Goal: Complete application form: Complete application form

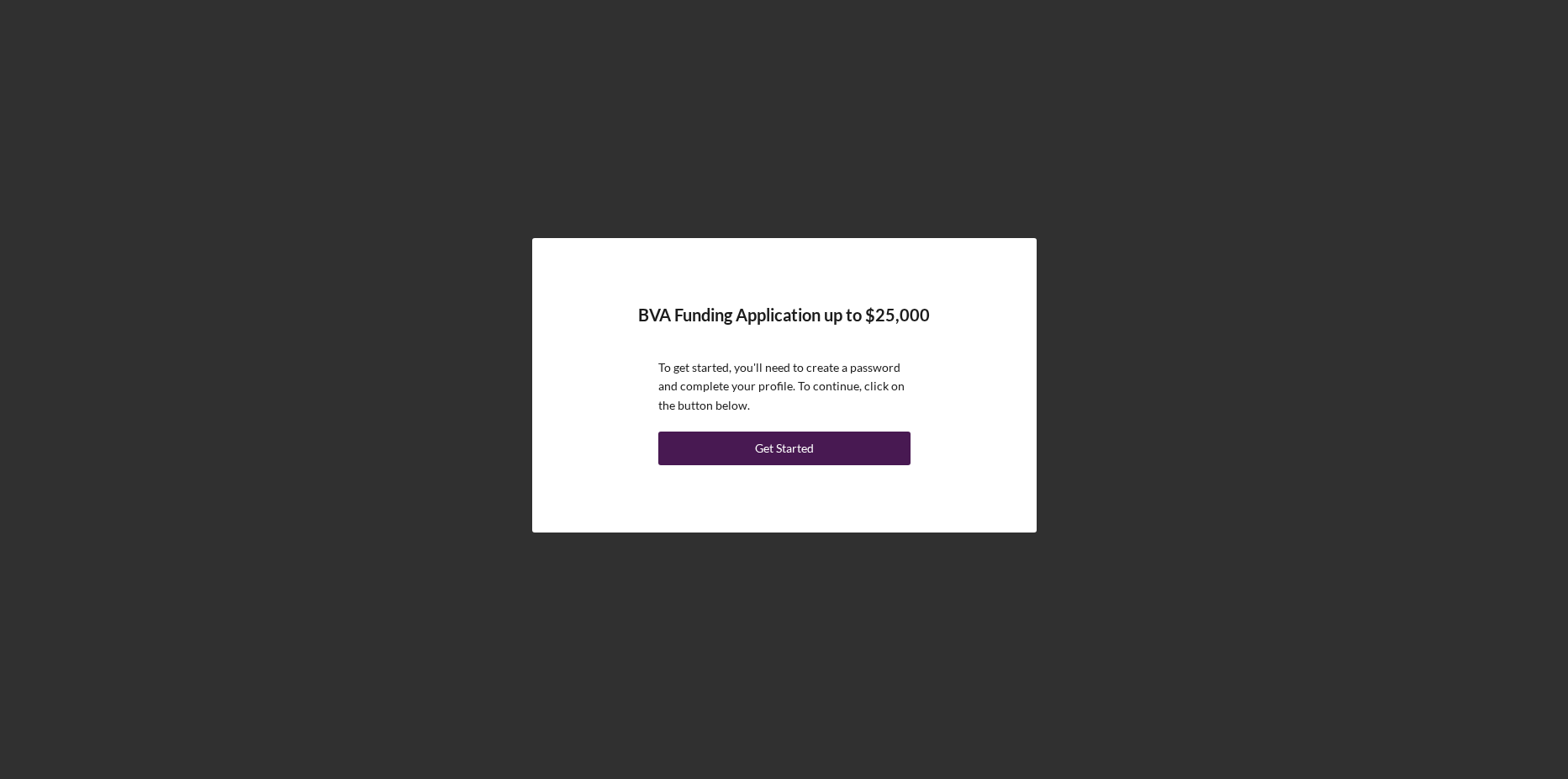
click at [787, 450] on div "Get Started" at bounding box center [784, 448] width 59 height 33
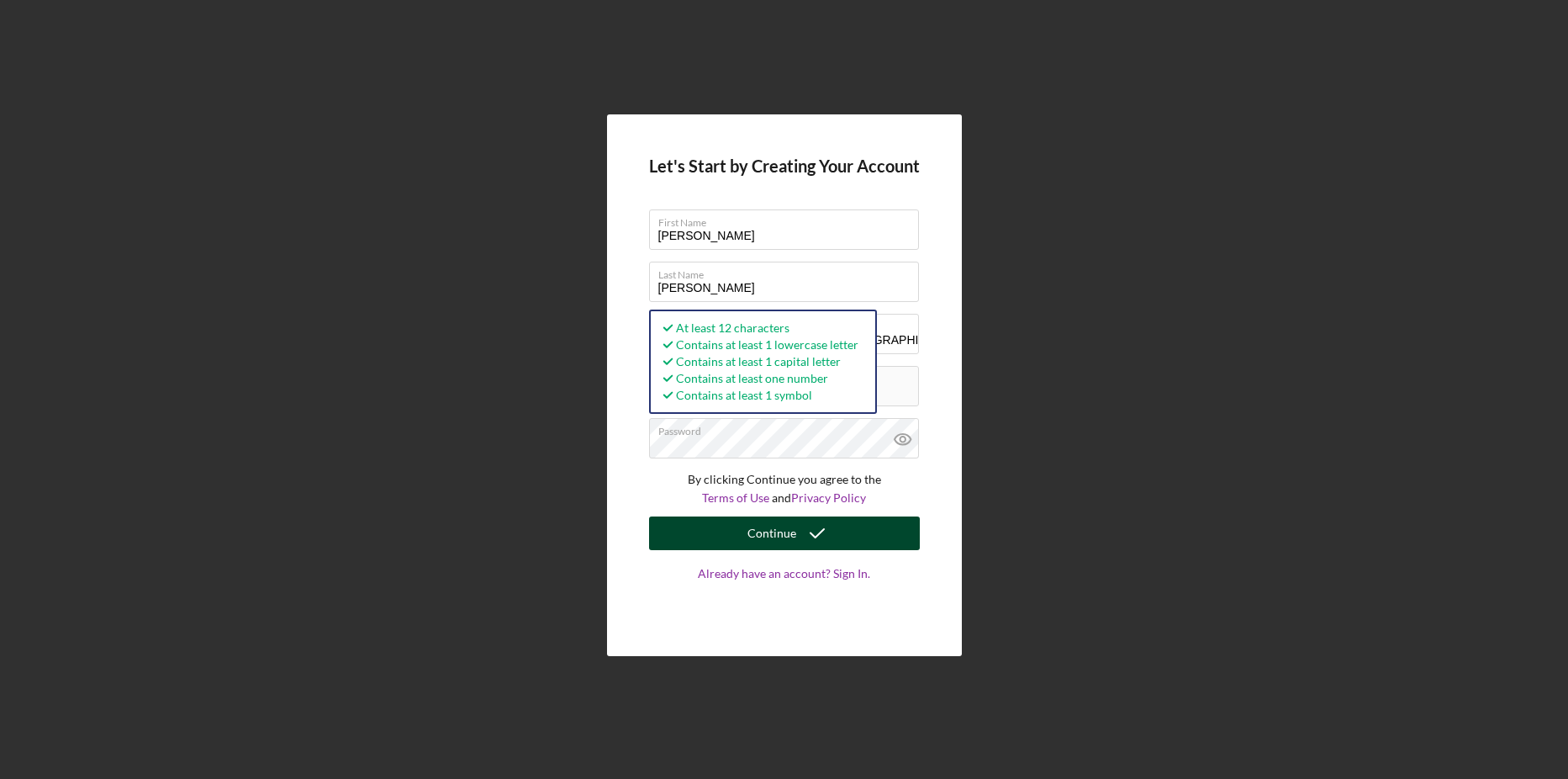
click at [799, 533] on icon "submit" at bounding box center [817, 533] width 42 height 42
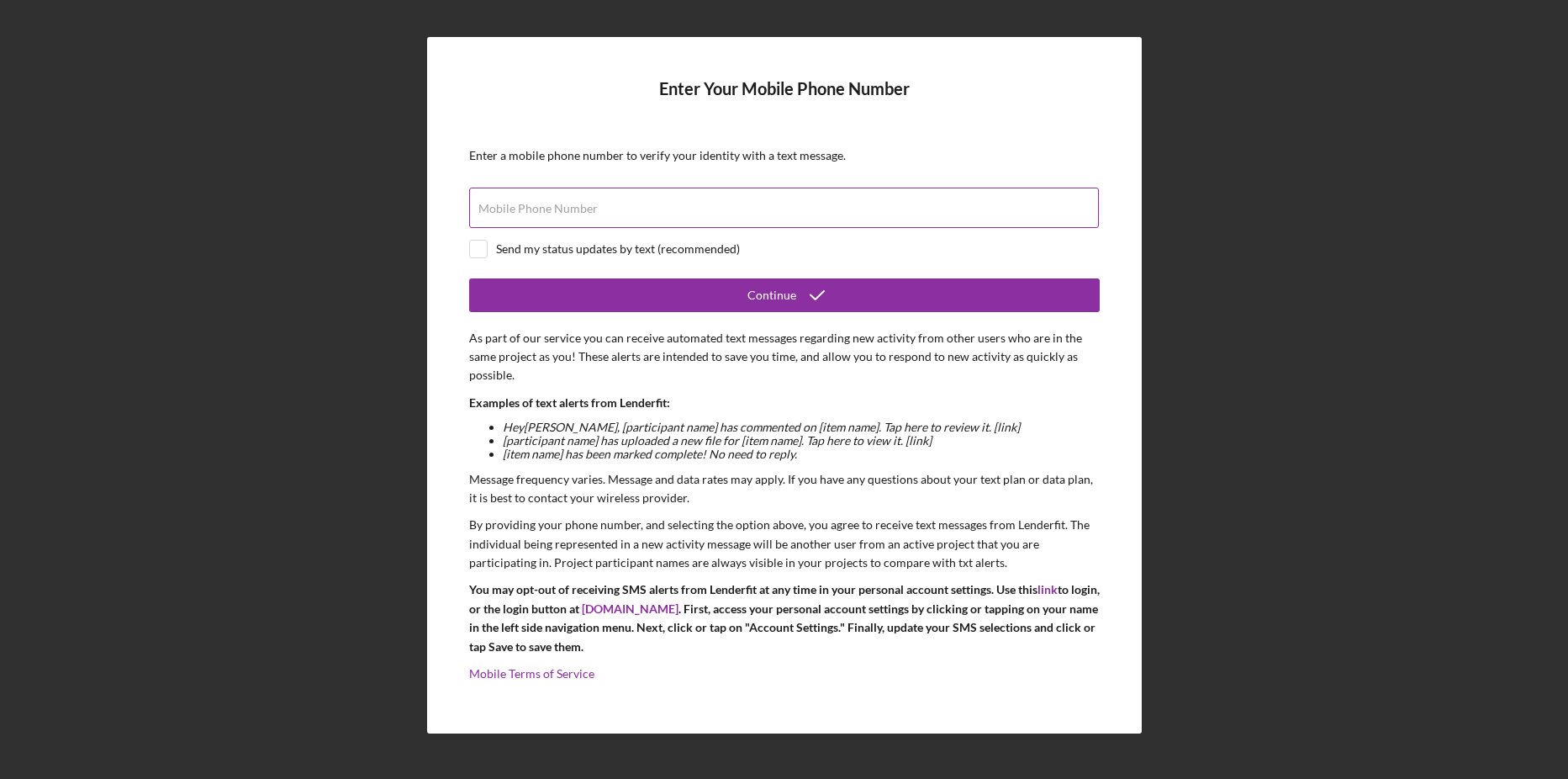
click at [639, 204] on div "Mobile Phone Number" at bounding box center [784, 208] width 631 height 42
type input "[PHONE_NUMBER]"
click at [476, 249] on input "checkbox" at bounding box center [478, 249] width 17 height 17
checkbox input "true"
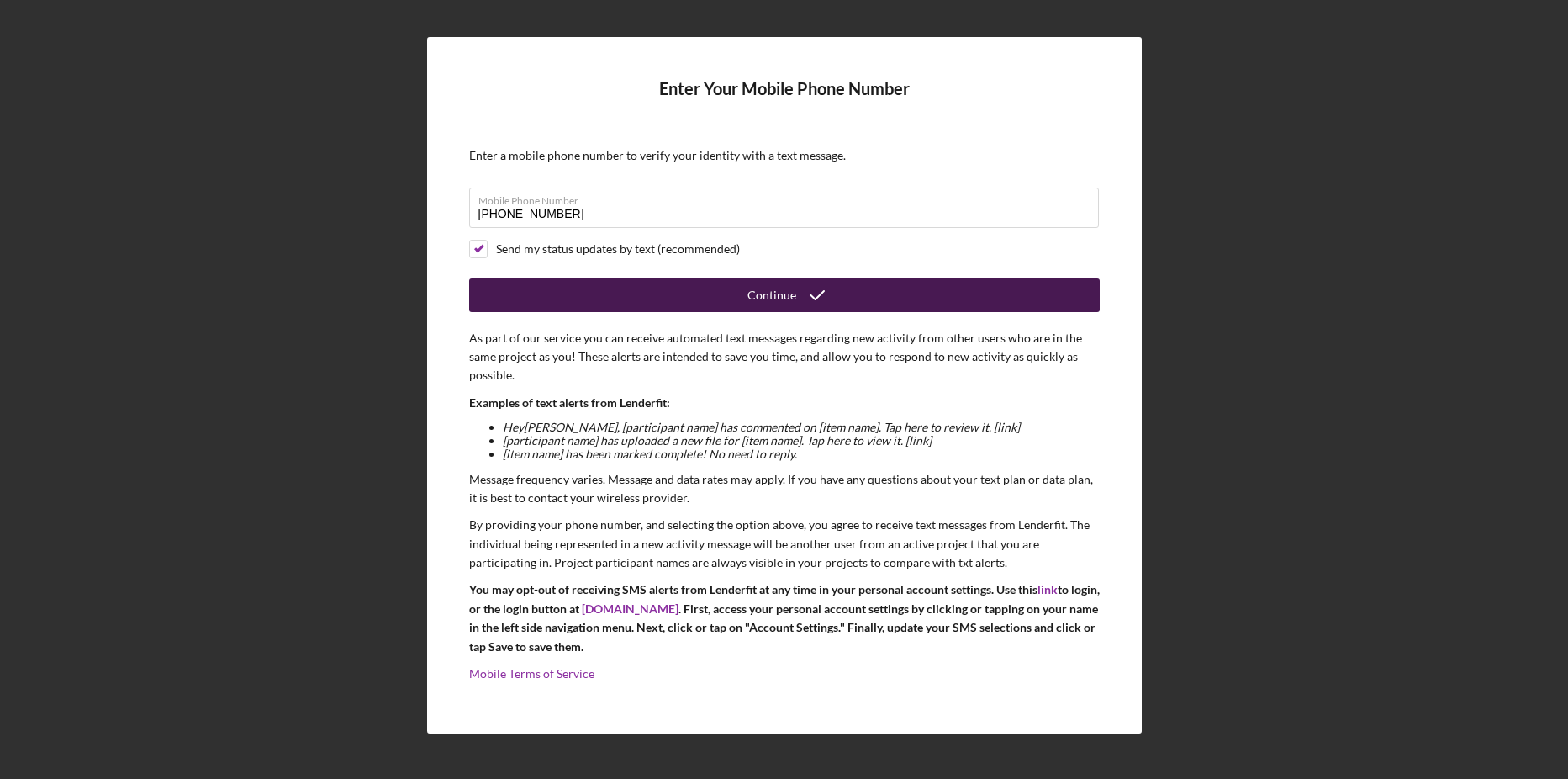
click at [789, 295] on div "Continue" at bounding box center [772, 295] width 49 height 33
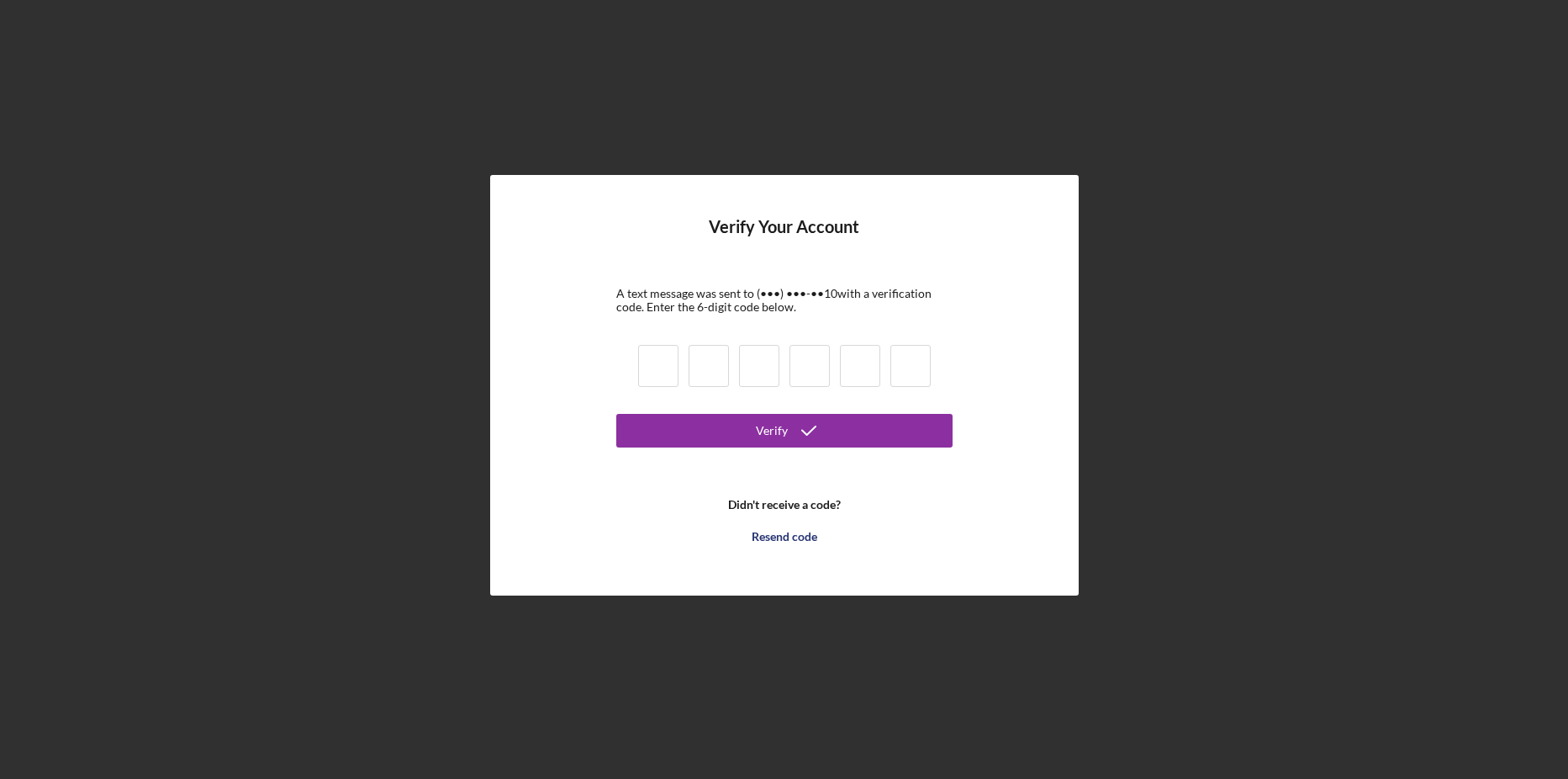
click at [671, 370] on input at bounding box center [658, 366] width 40 height 42
type input "0"
type input "3"
type input "9"
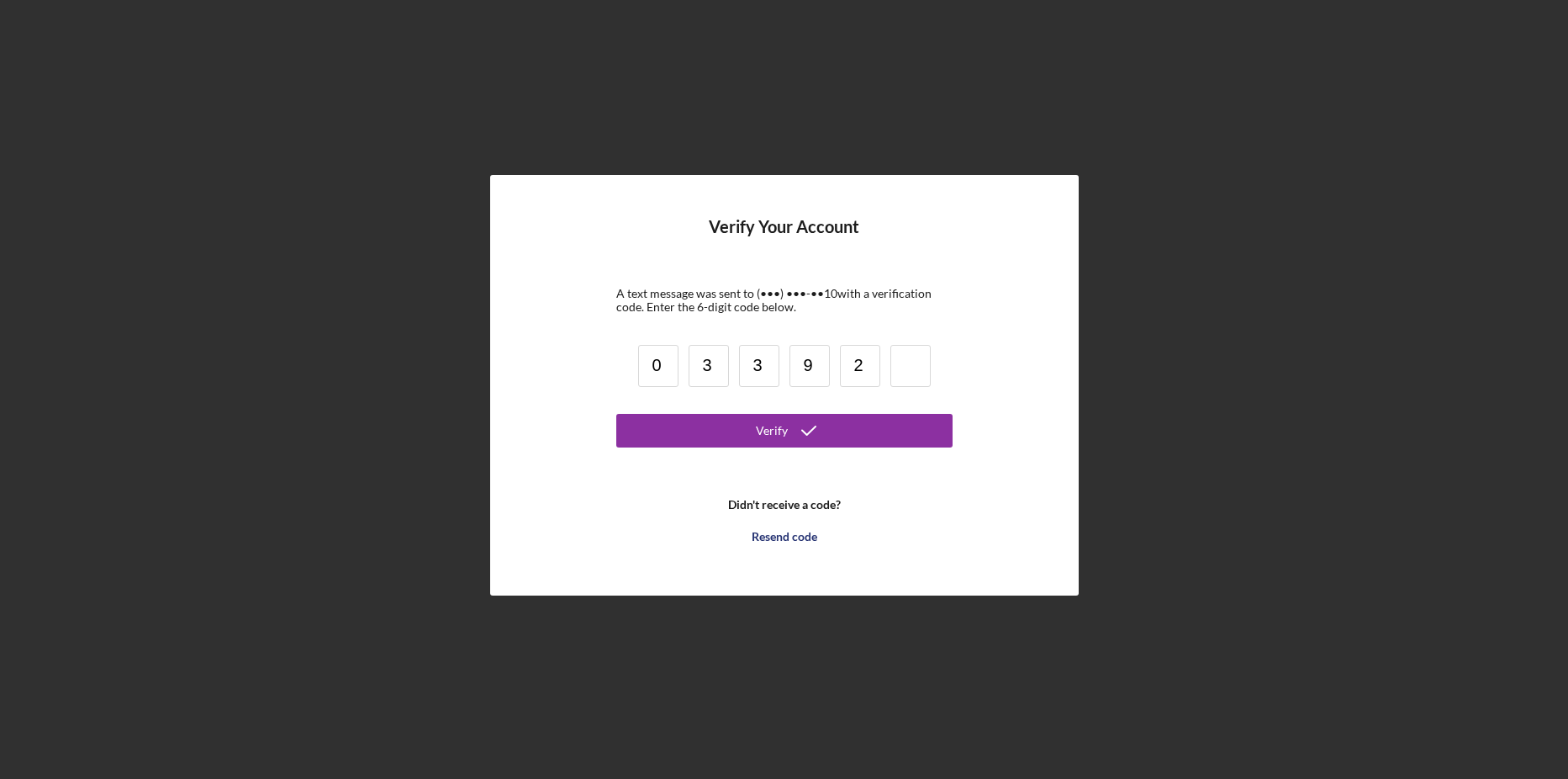
type input "2"
type input "3"
click at [724, 425] on button "Verify" at bounding box center [784, 431] width 336 height 33
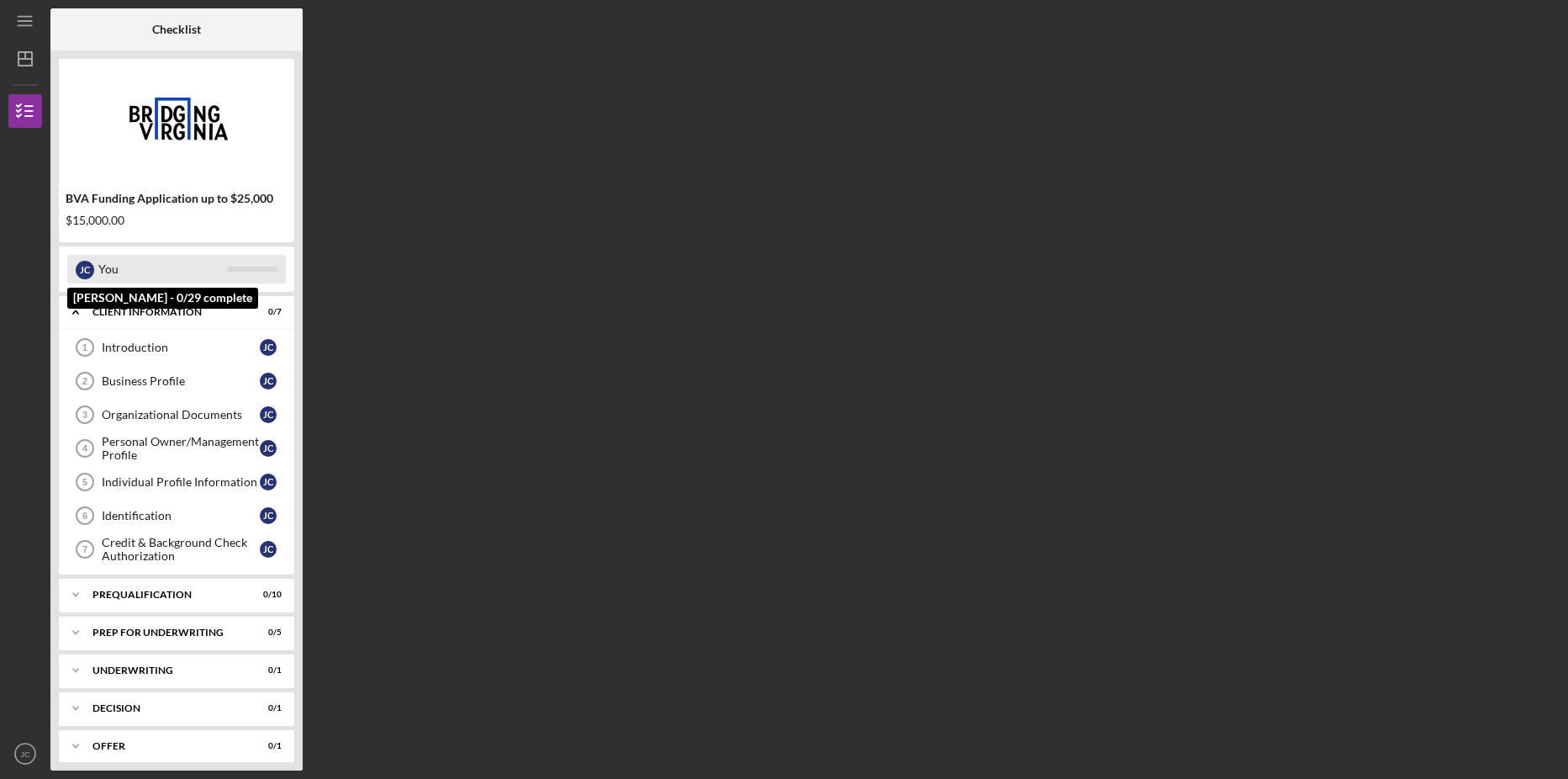
click at [108, 276] on div "You" at bounding box center [162, 269] width 129 height 29
click at [83, 311] on icon "Icon/Expander" at bounding box center [75, 312] width 33 height 33
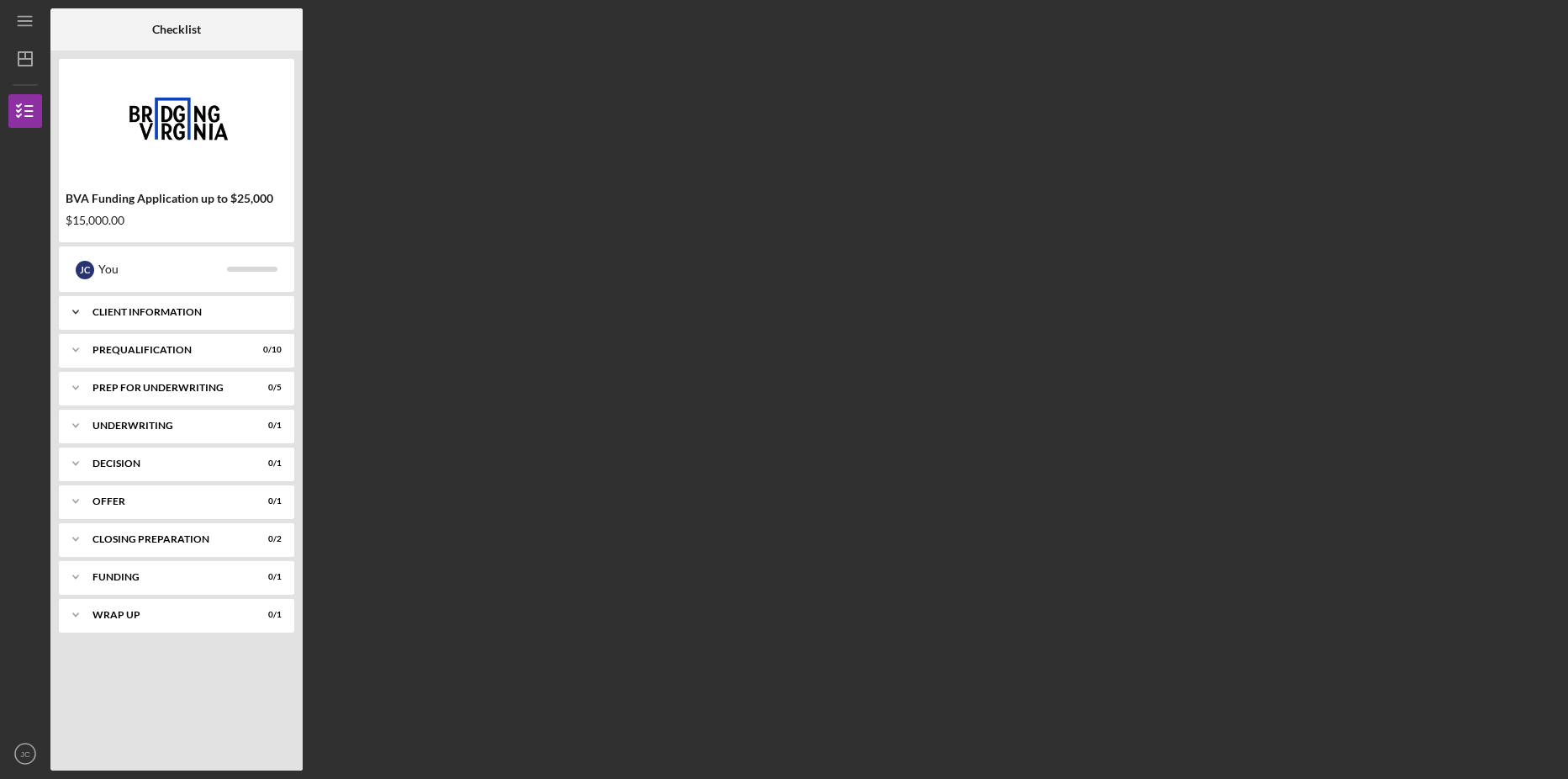
click at [83, 311] on icon "Icon/Expander" at bounding box center [75, 312] width 33 height 33
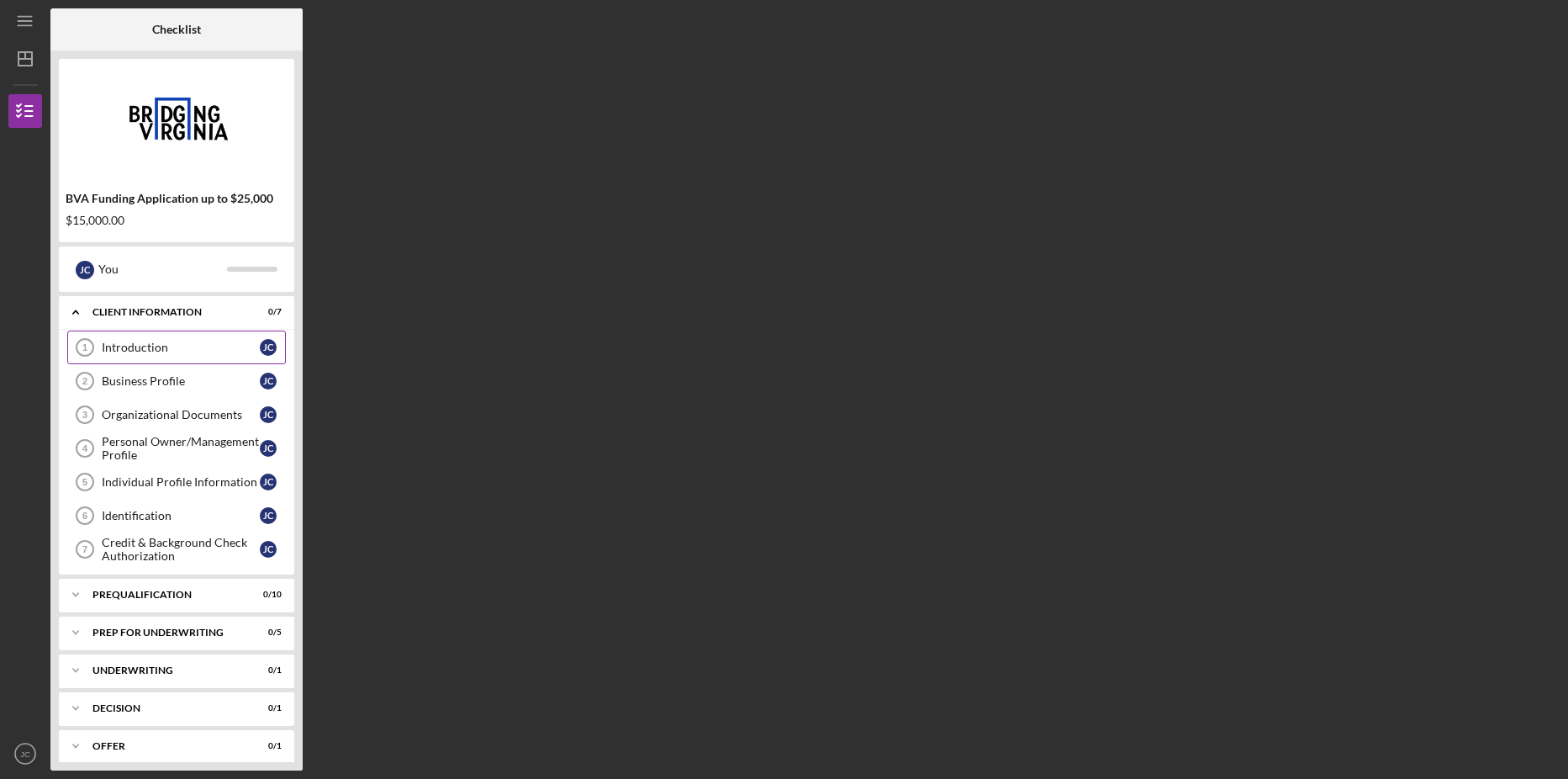
click at [102, 344] on div "Introduction" at bounding box center [180, 347] width 158 height 13
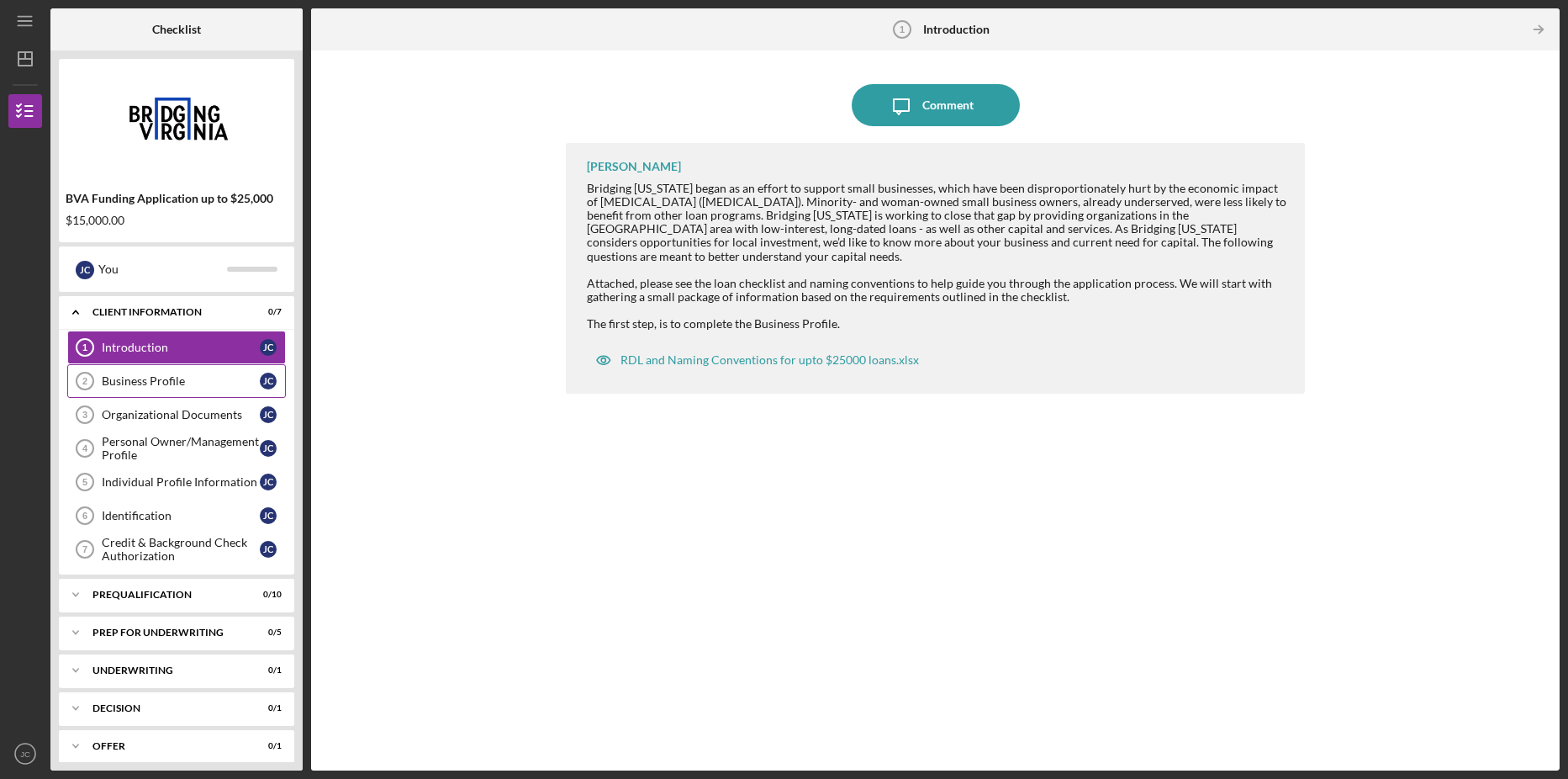
click at [165, 380] on div "Business Profile" at bounding box center [180, 381] width 158 height 13
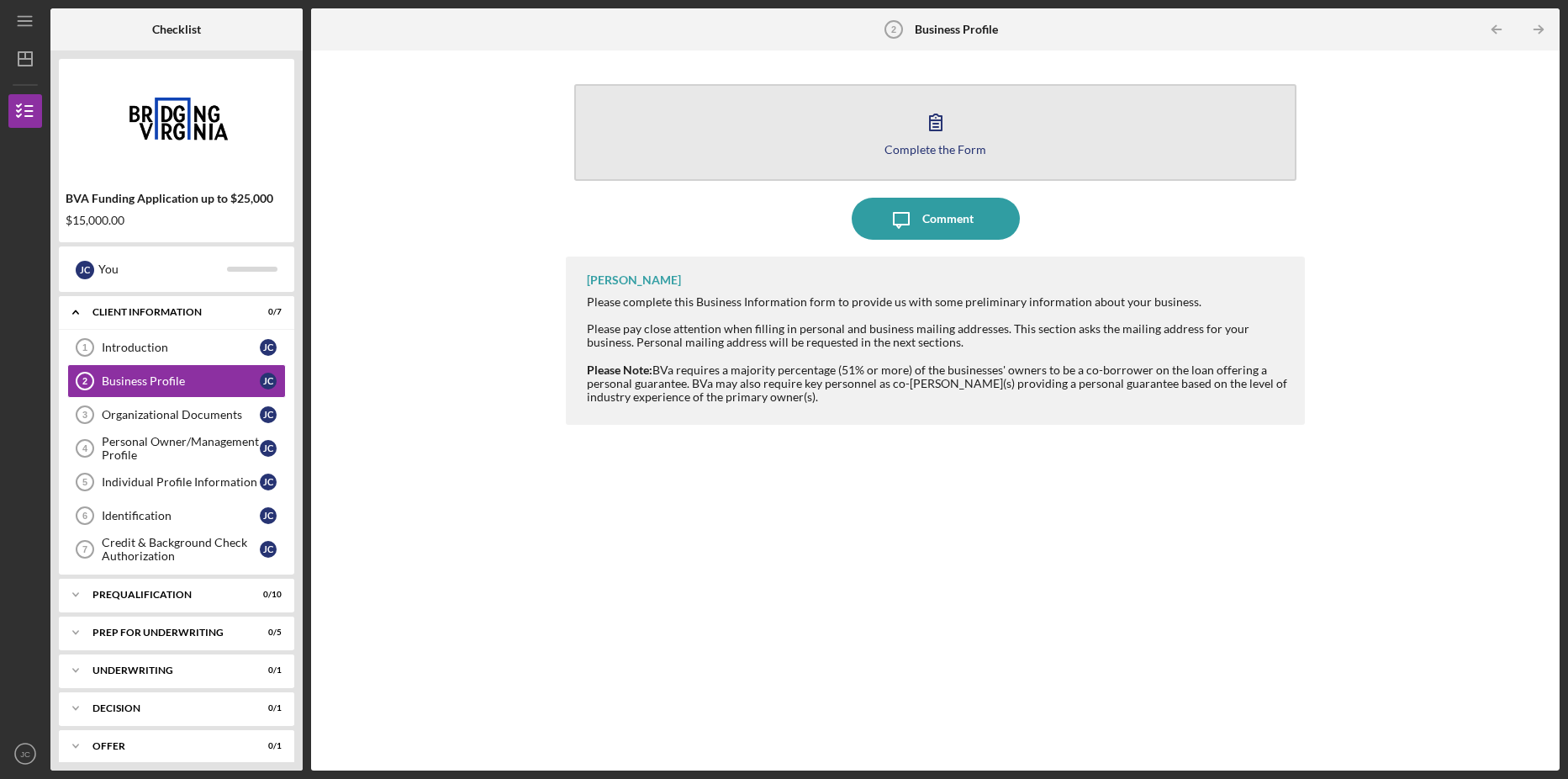
click at [934, 120] on icon "button" at bounding box center [935, 123] width 11 height 16
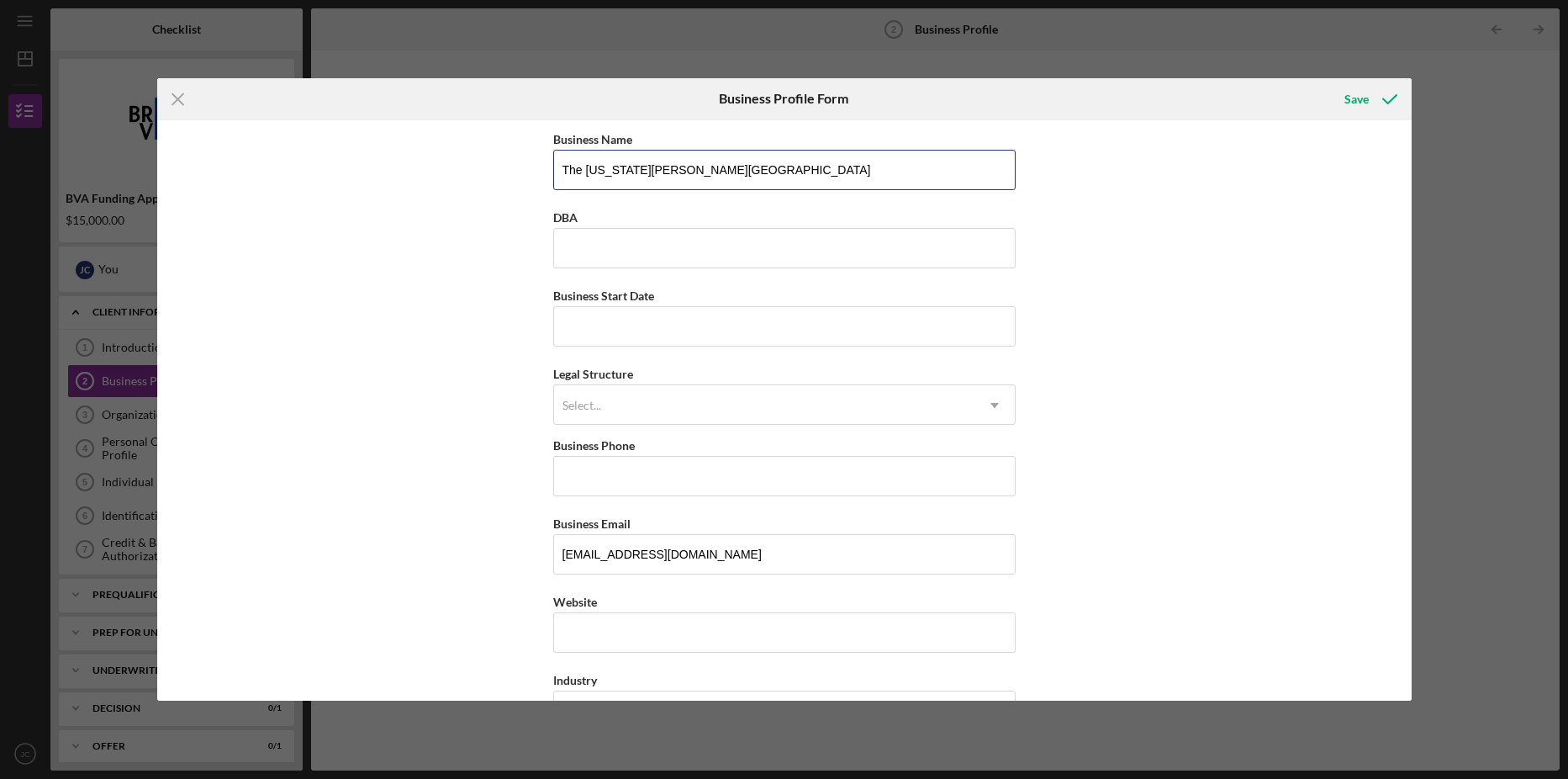
drag, startPoint x: 681, startPoint y: 166, endPoint x: 513, endPoint y: 175, distance: 168.2
click at [513, 175] on div "Business Name The [US_STATE][PERSON_NAME][GEOGRAPHIC_DATA] DBA Business Start D…" at bounding box center [785, 411] width 1255 height 581
type input "[US_STATE][PERSON_NAME],Inc"
click at [576, 236] on input "DBA" at bounding box center [784, 248] width 463 height 40
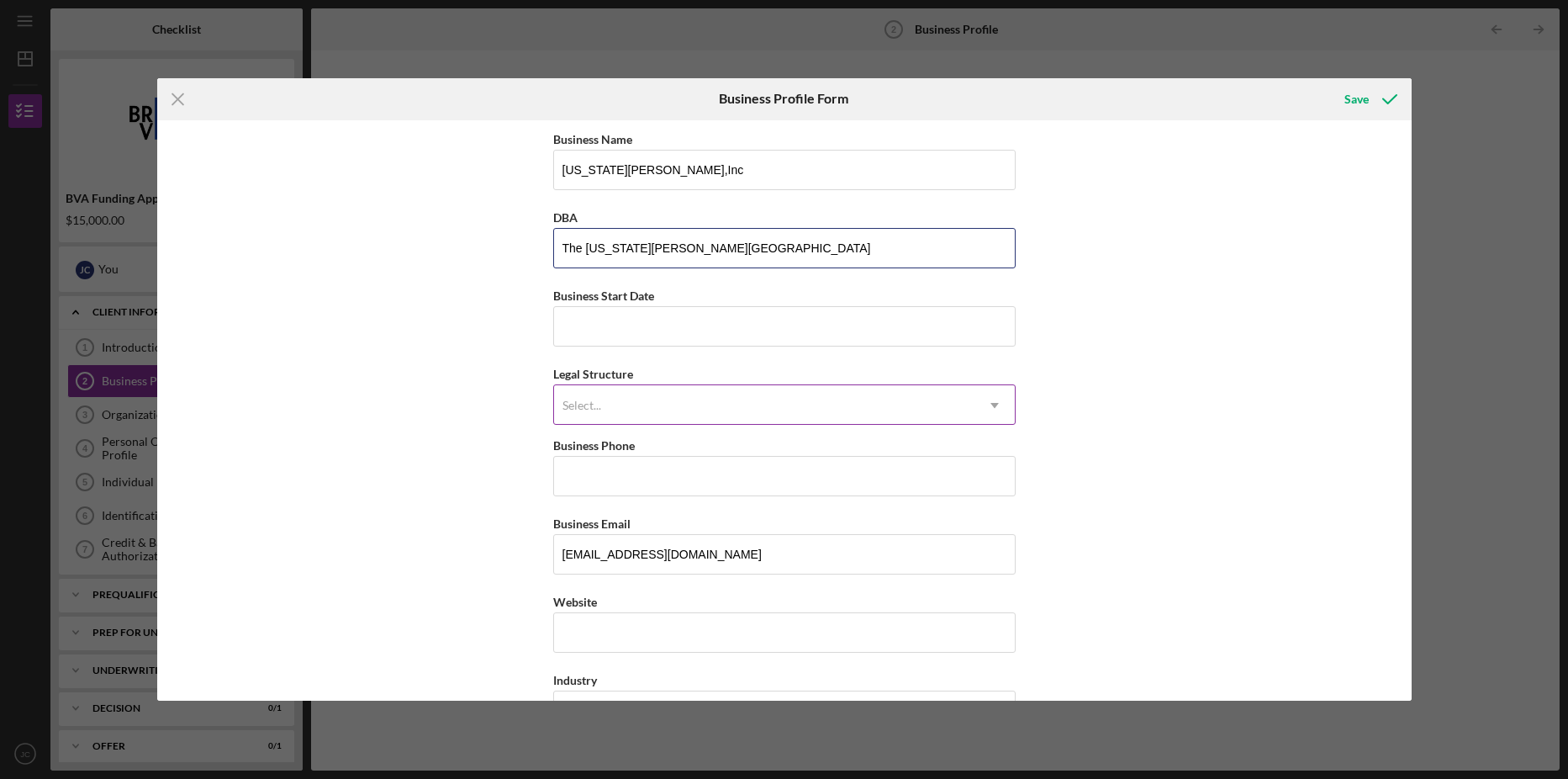
type input "The [US_STATE][PERSON_NAME][GEOGRAPHIC_DATA]"
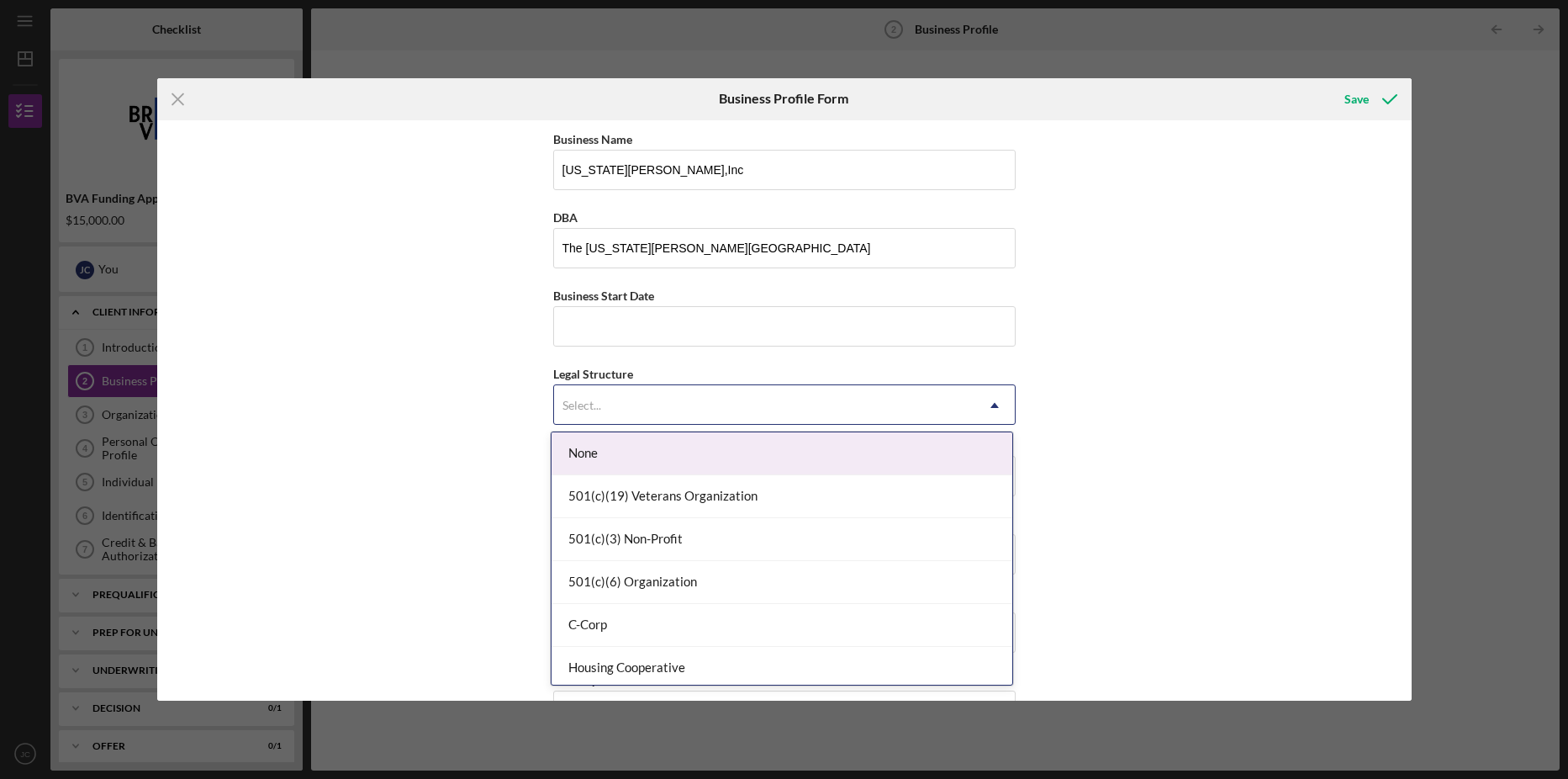
click at [996, 404] on icon "Icon/Dropdown Arrow" at bounding box center [995, 405] width 40 height 40
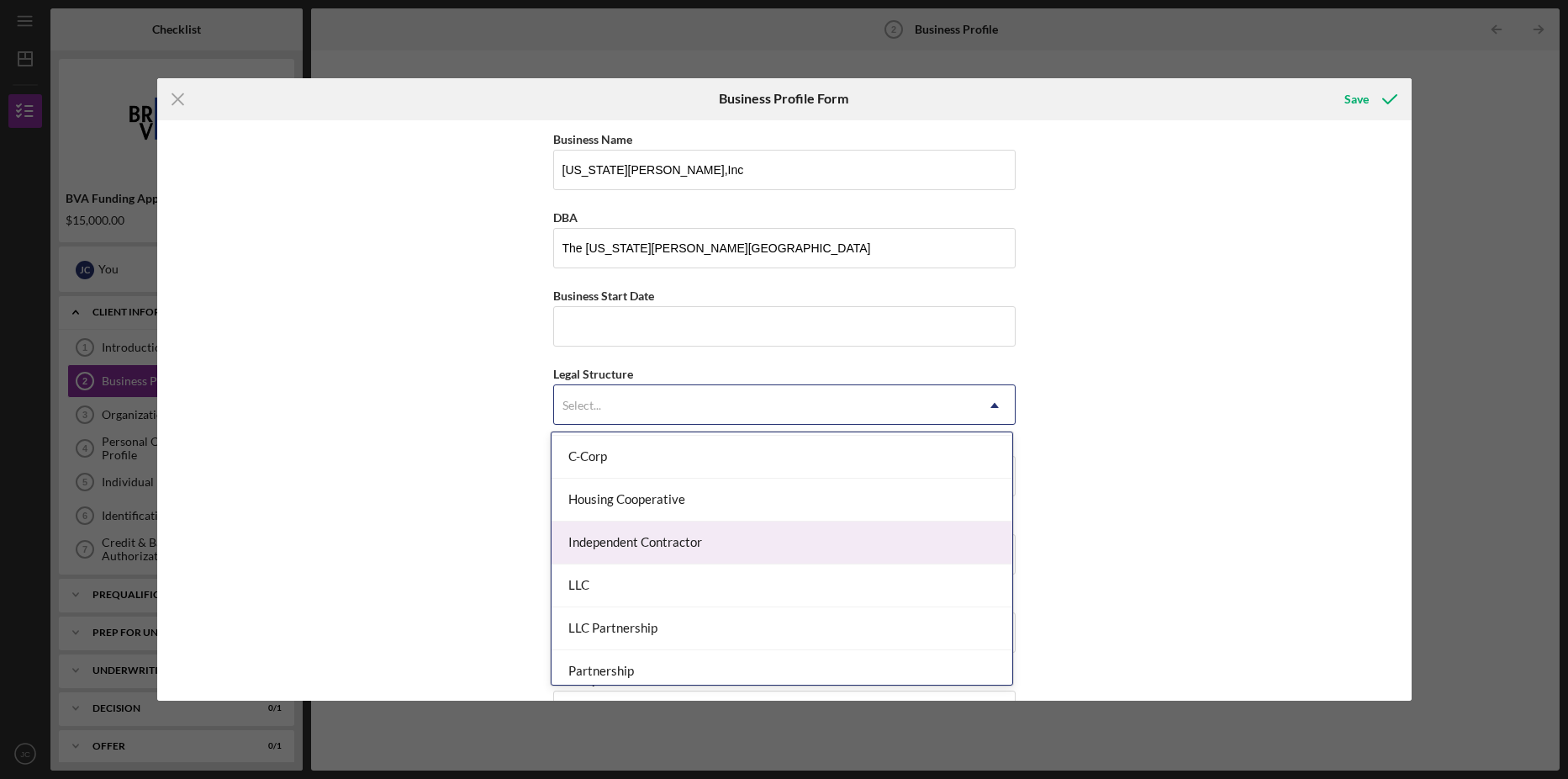
scroll to position [391, 0]
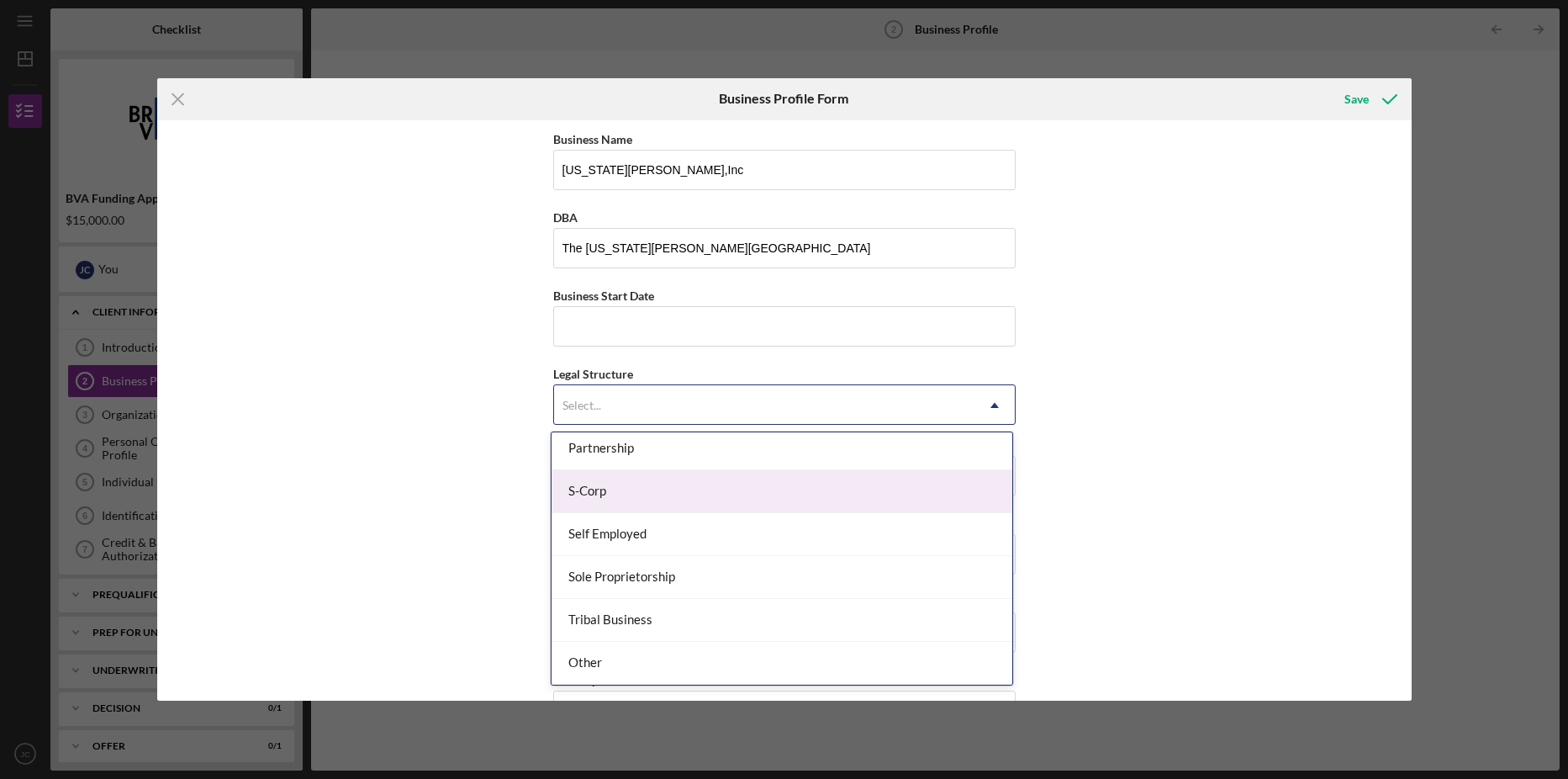
click at [805, 488] on div "S-Corp" at bounding box center [781, 491] width 461 height 43
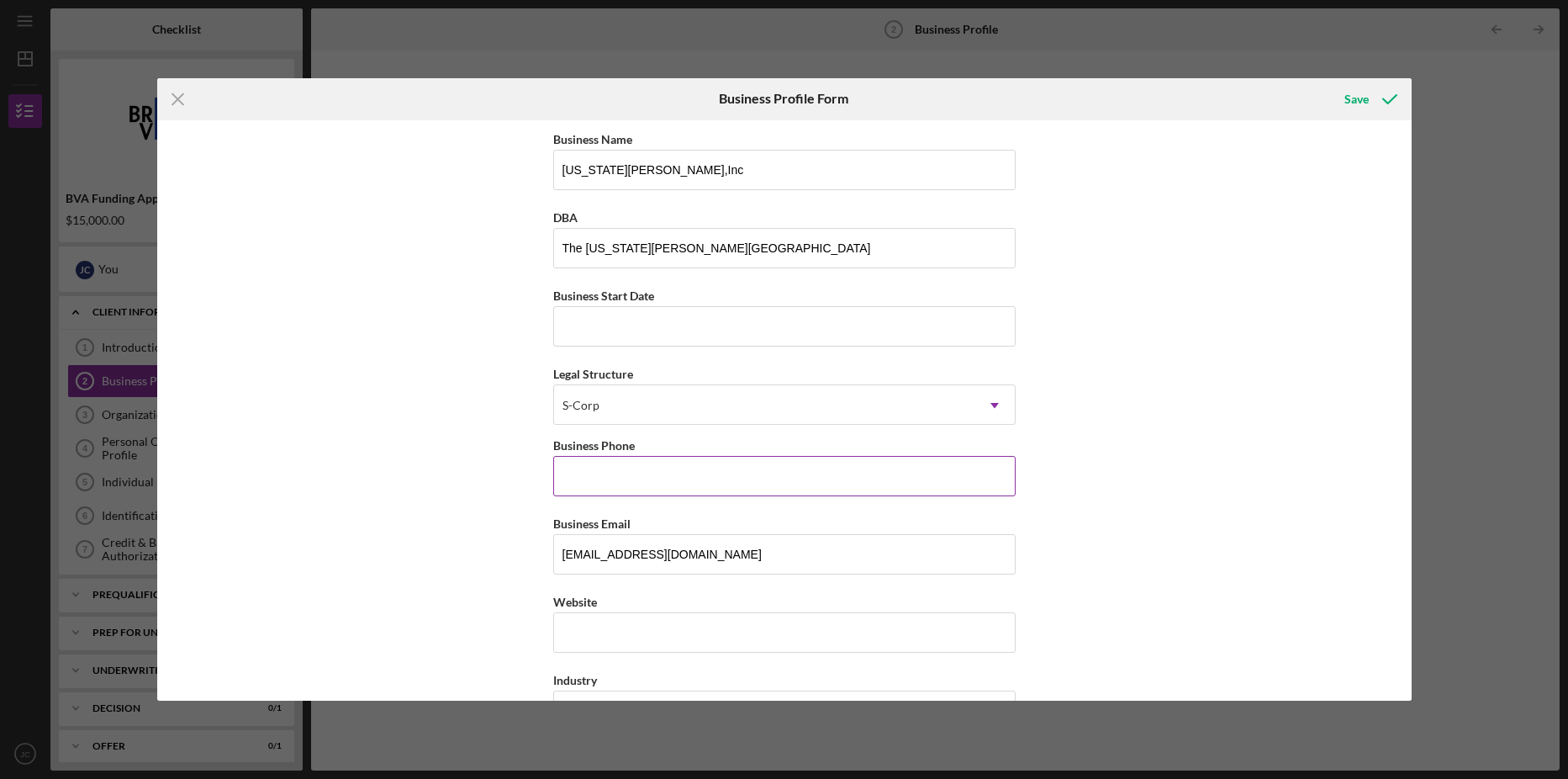
click at [752, 473] on input "Business Phone" at bounding box center [784, 476] width 463 height 40
type input "[PHONE_NUMBER]"
type input "[STREET_ADDRESS]"
type input "[PERSON_NAME] [PERSON_NAME]"
type input "23060"
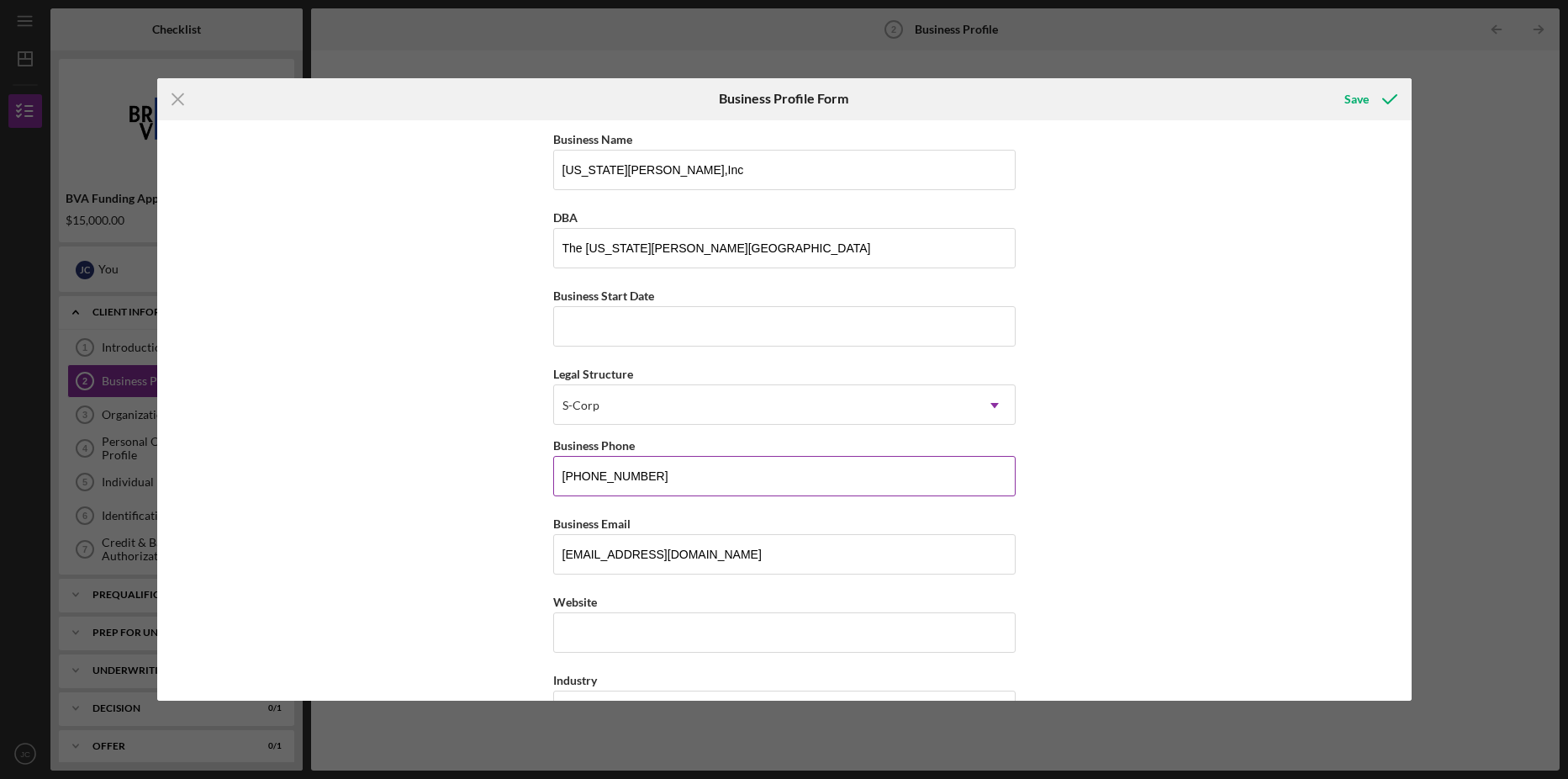
type input "VA"
click at [672, 625] on input "Website" at bounding box center [784, 633] width 463 height 40
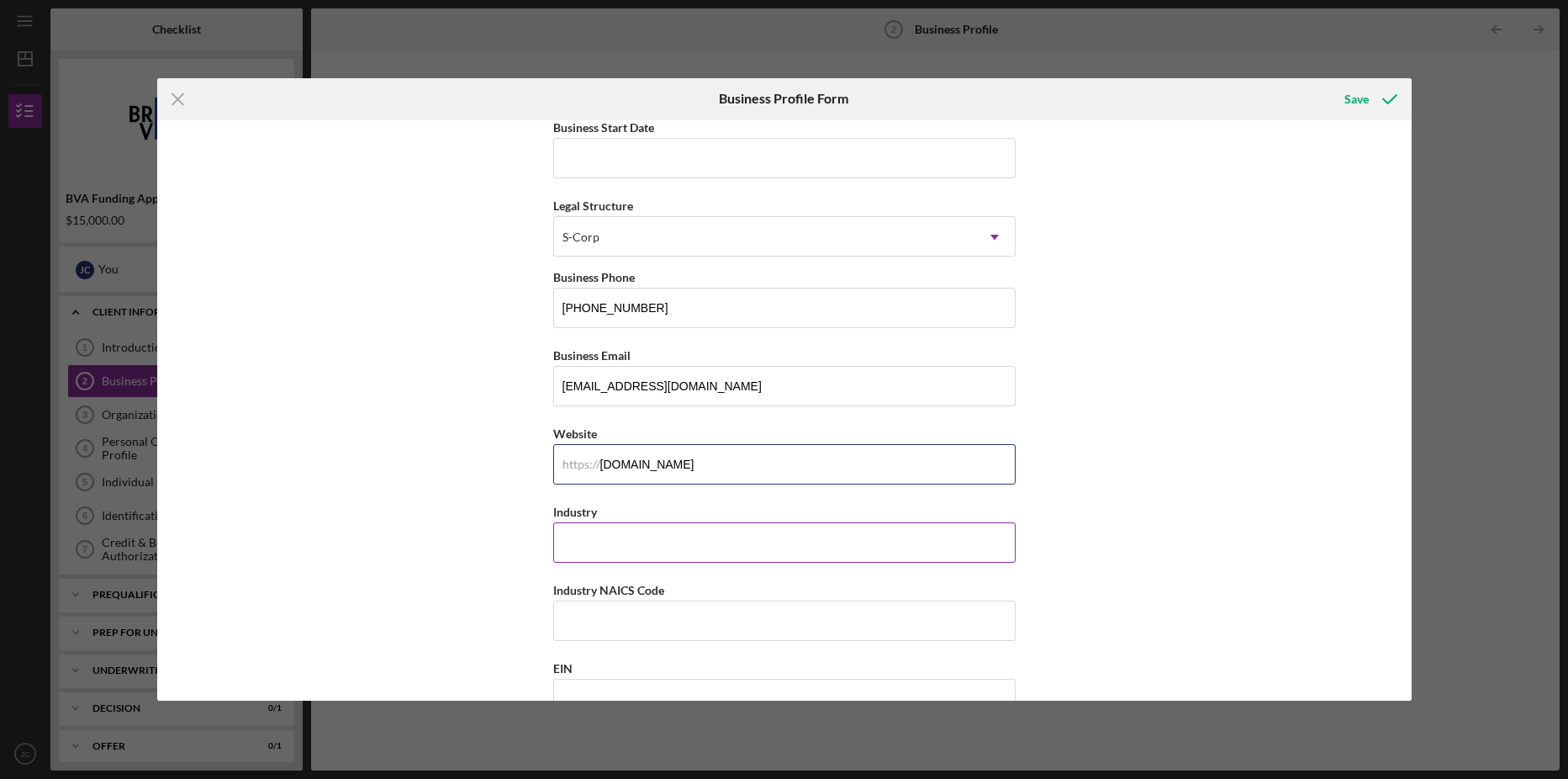
type input "[DOMAIN_NAME]"
click at [759, 546] on input "Industry" at bounding box center [784, 543] width 463 height 40
type input "Hospitality"
click at [724, 618] on input "Industry NAICS Code" at bounding box center [784, 621] width 463 height 40
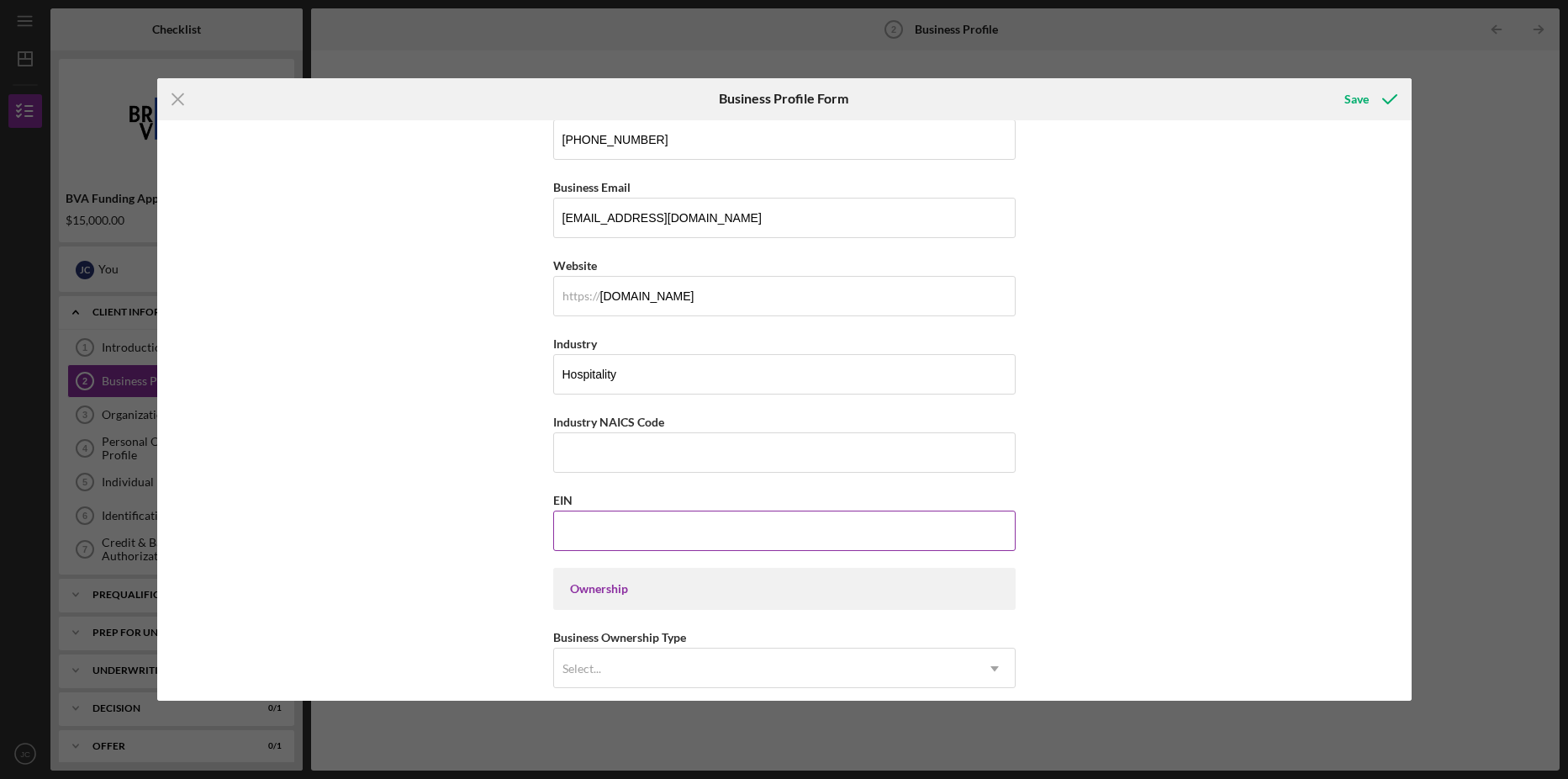
click at [639, 525] on input "EIN" at bounding box center [784, 530] width 463 height 40
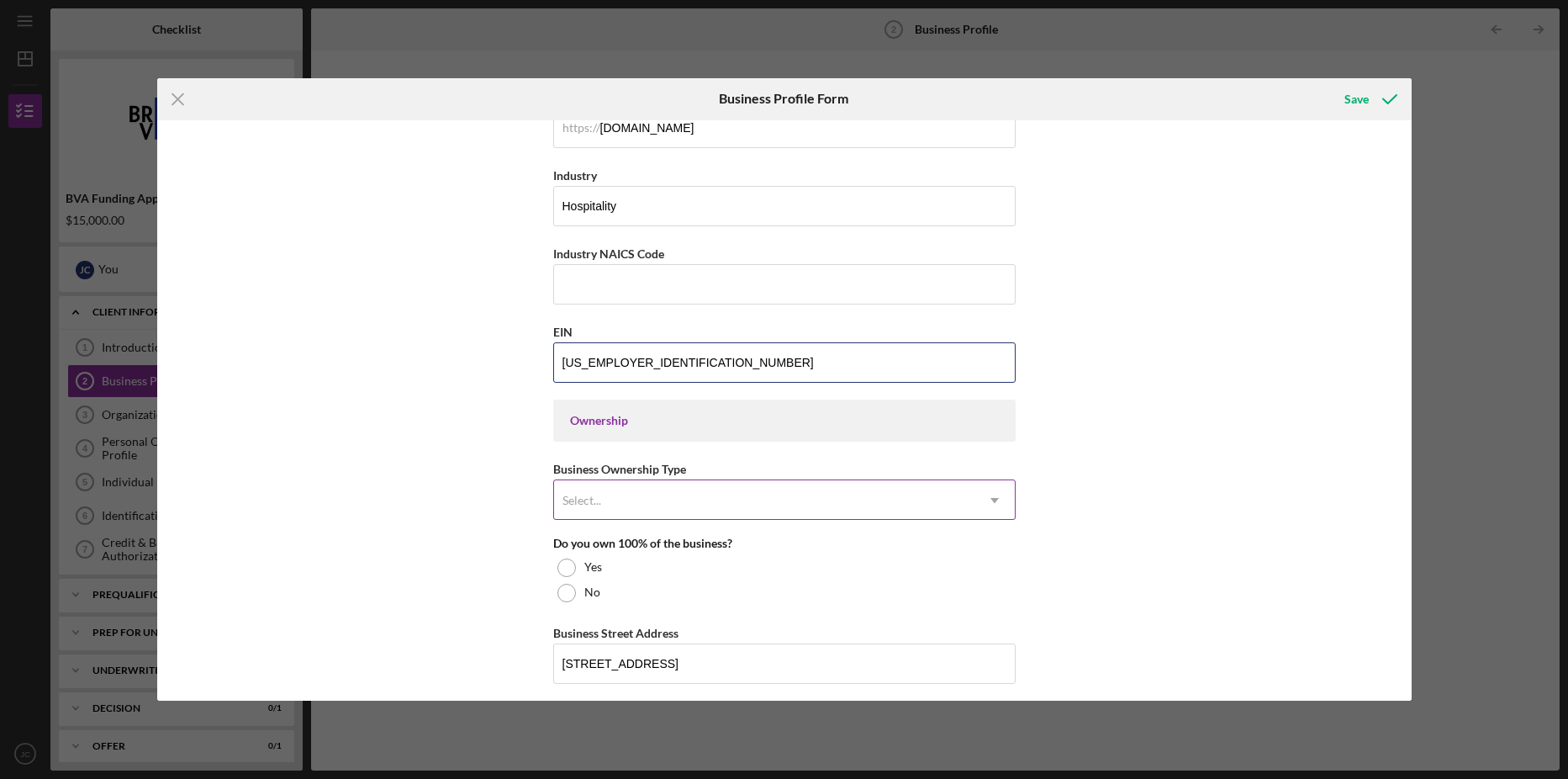
type input "[US_EMPLOYER_IDENTIFICATION_NUMBER]"
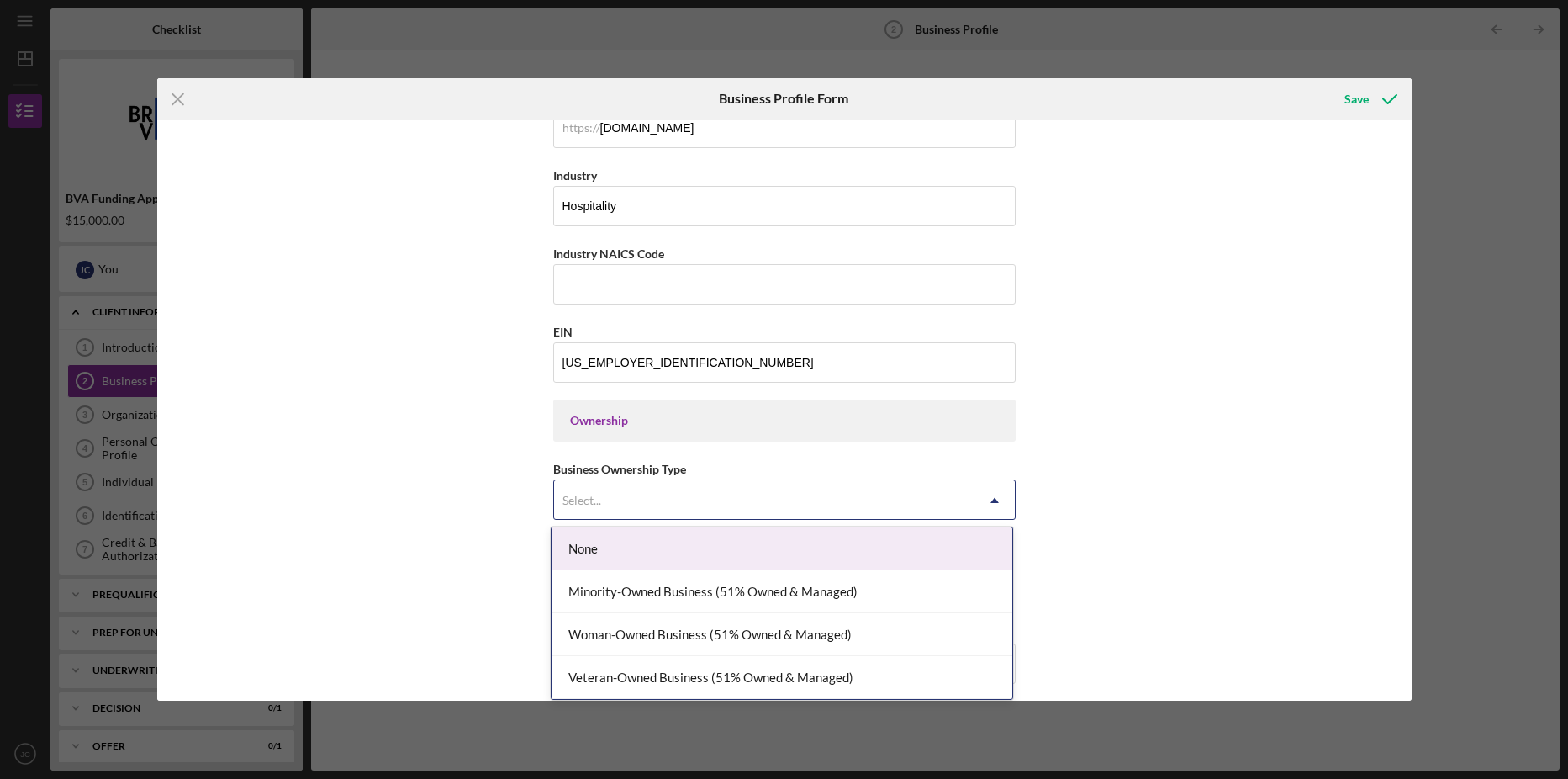
click at [997, 495] on icon "Icon/Dropdown Arrow" at bounding box center [995, 501] width 40 height 40
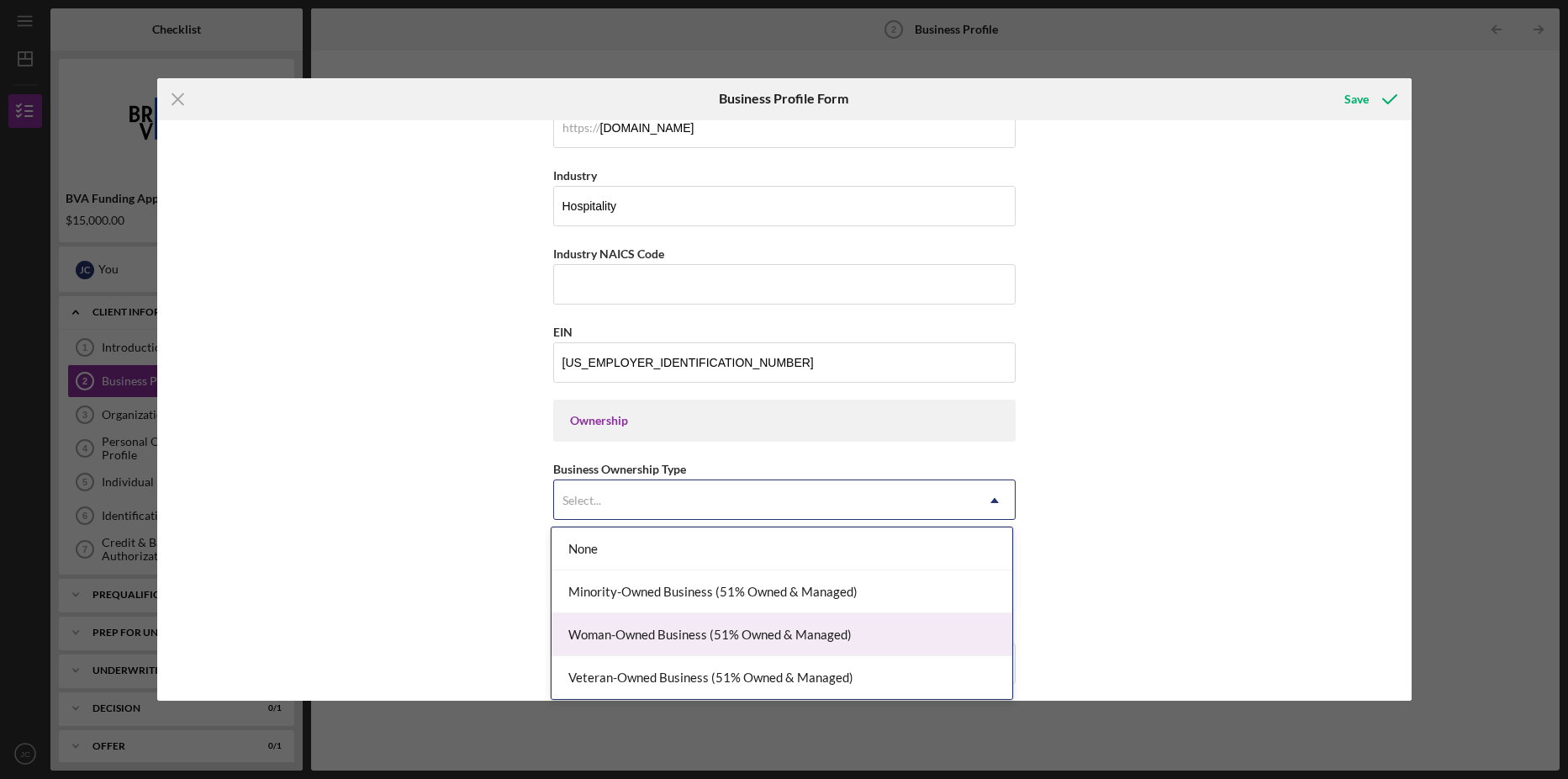
click at [794, 642] on div "Woman-Owned Business (51% Owned & Managed)" at bounding box center [781, 635] width 461 height 43
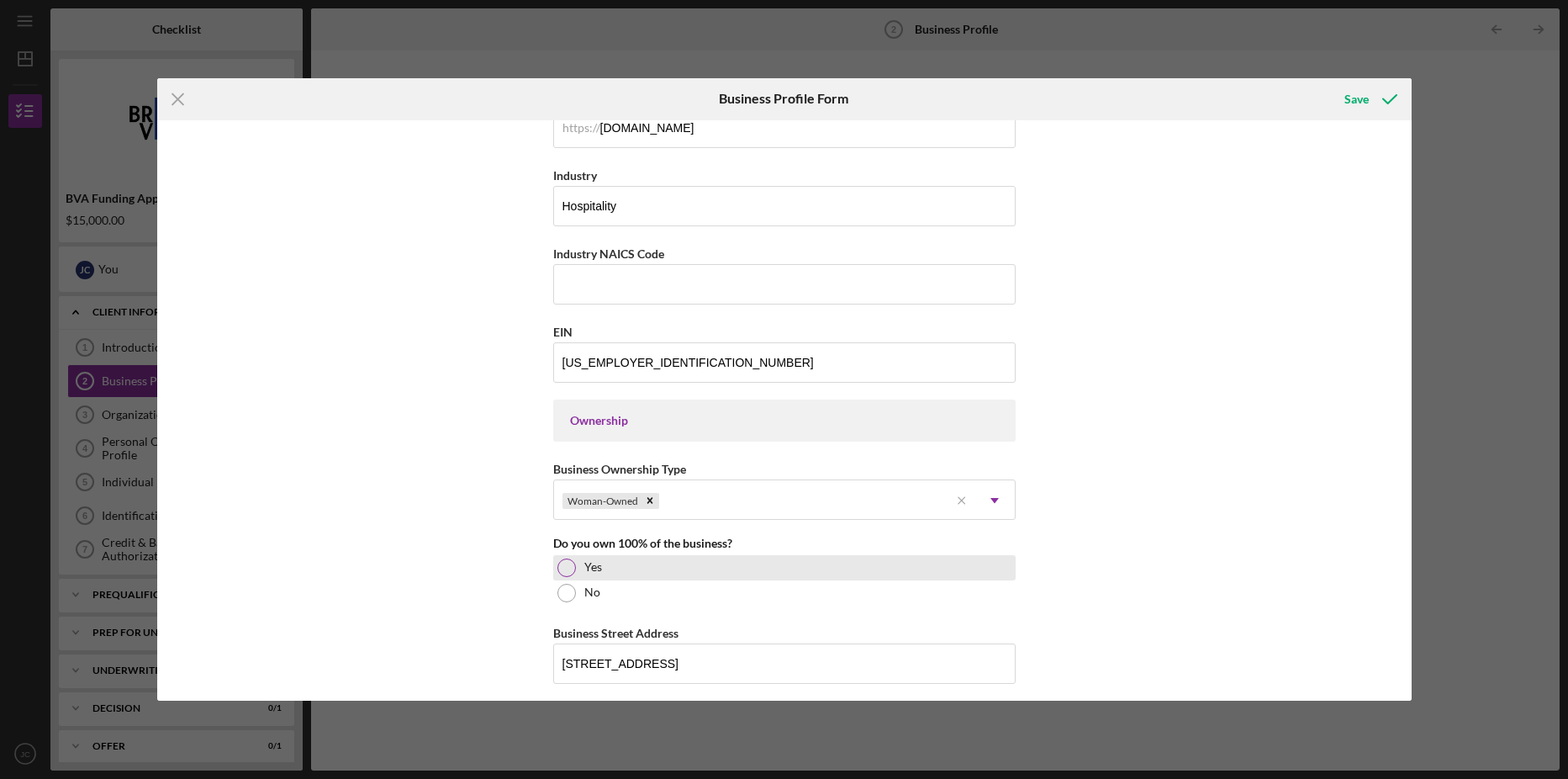
click at [584, 566] on label "Yes" at bounding box center [593, 566] width 18 height 13
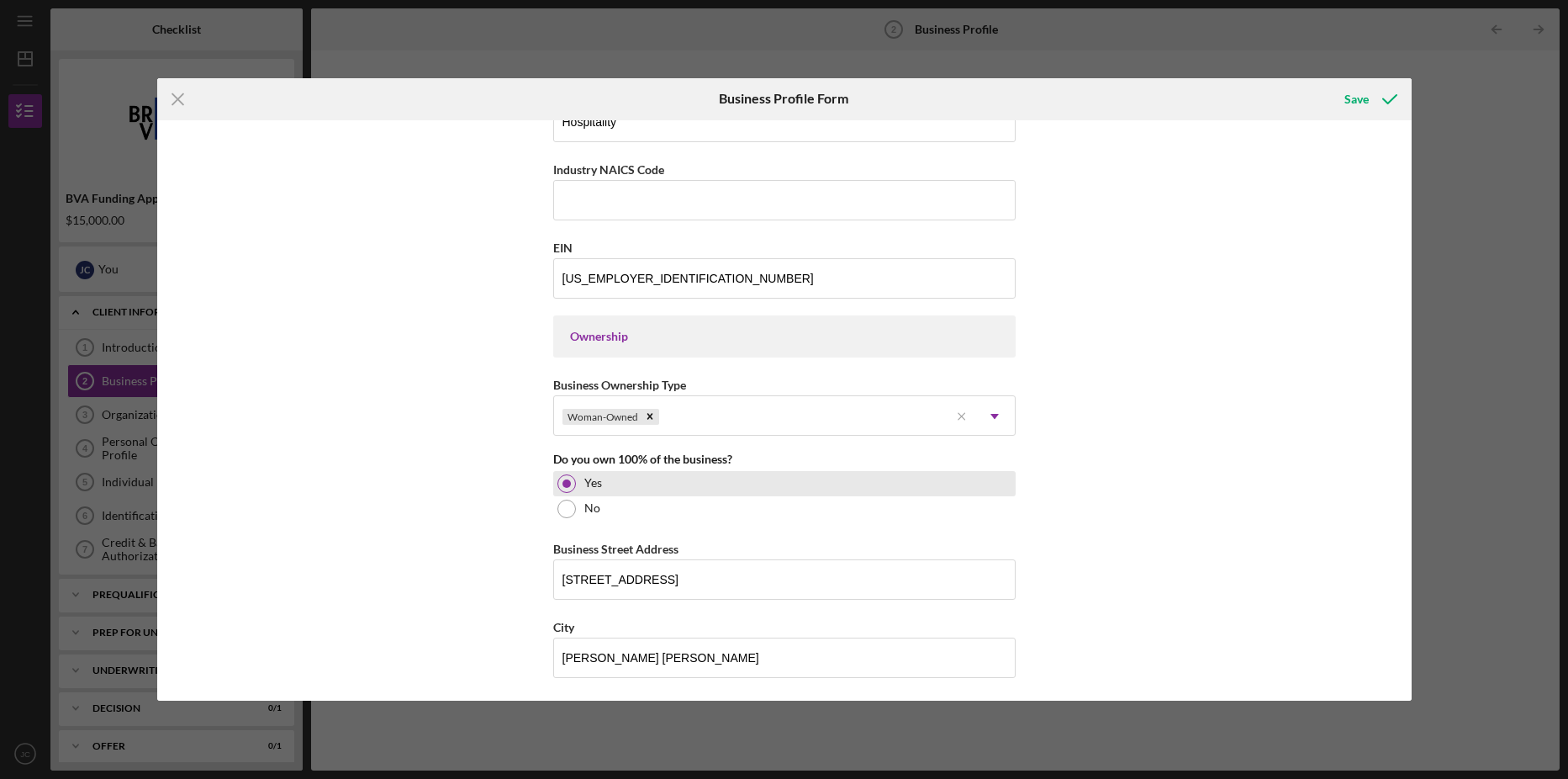
scroll to position [757, 0]
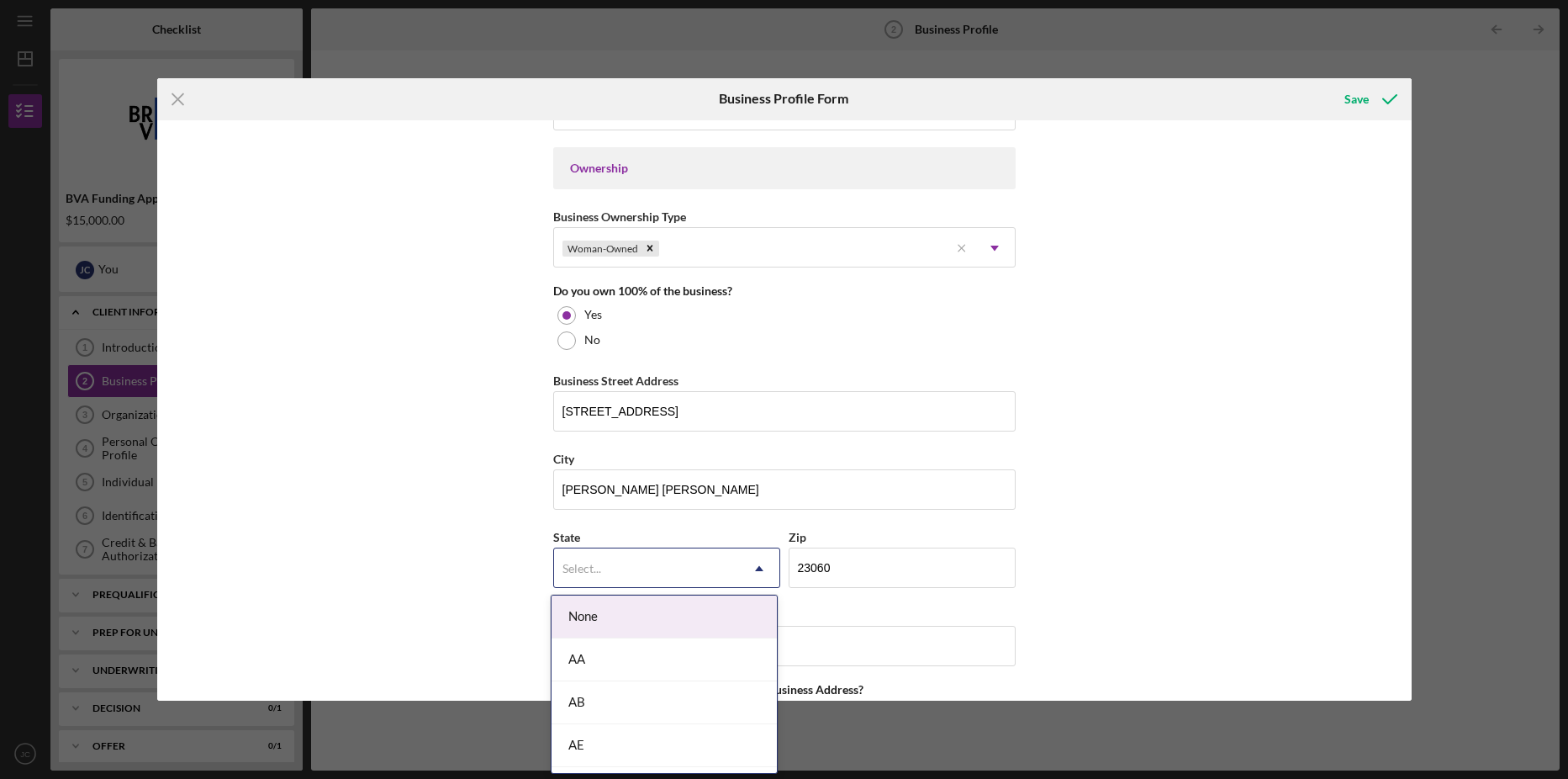
click at [753, 572] on icon "Icon/Dropdown Arrow" at bounding box center [760, 569] width 40 height 40
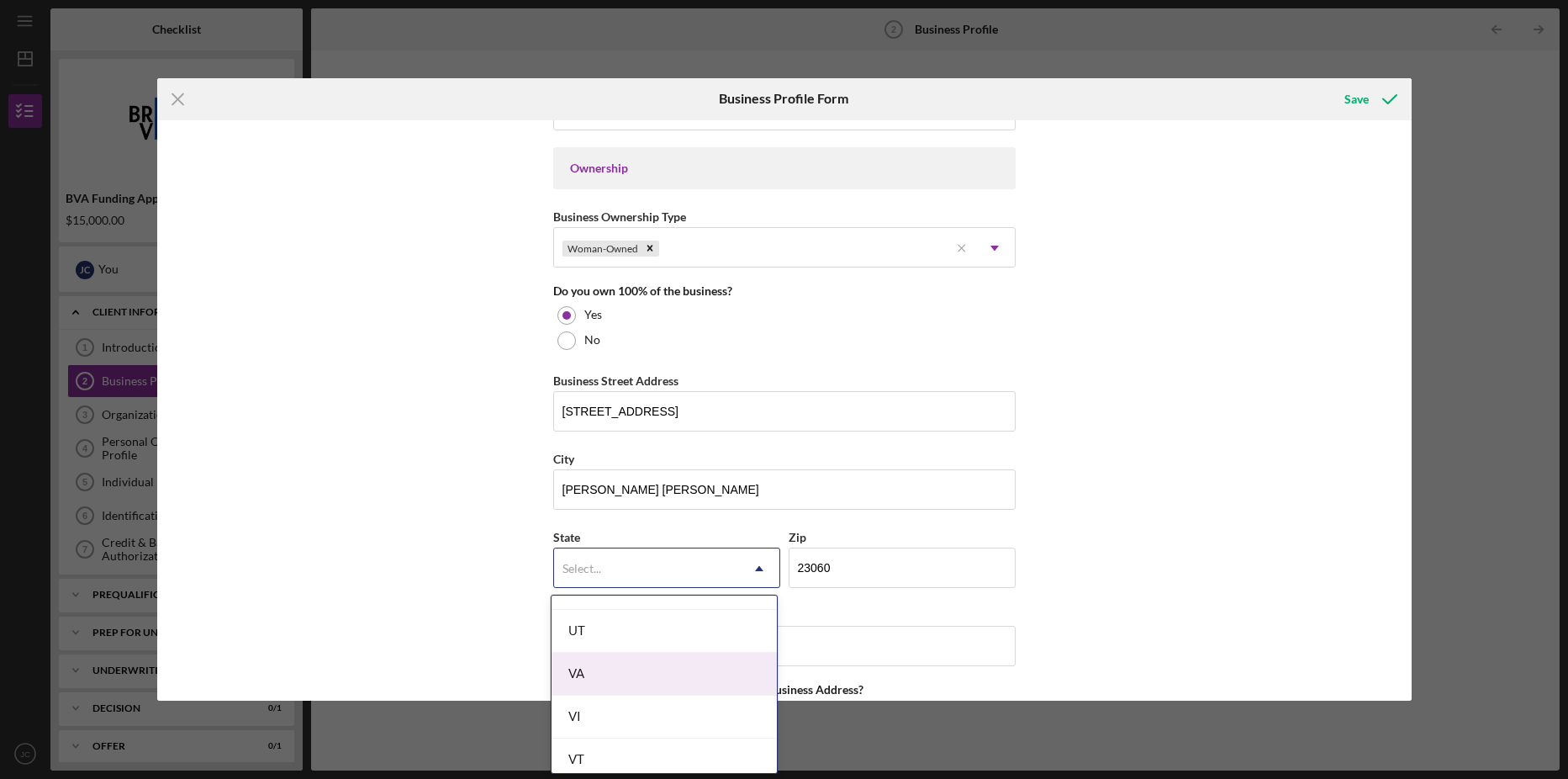
click at [678, 686] on div "VA" at bounding box center [664, 674] width 226 height 43
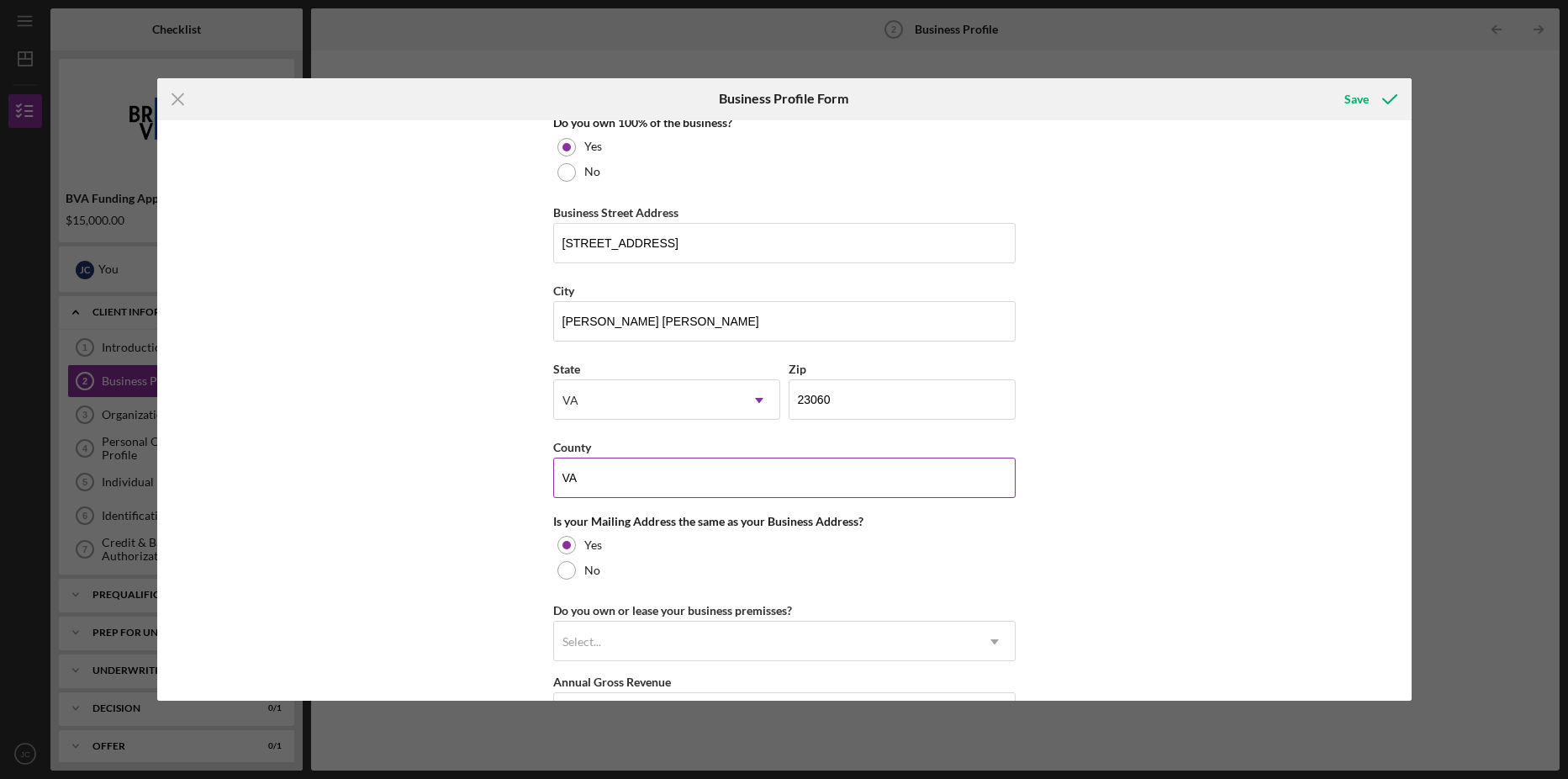
scroll to position [1009, 0]
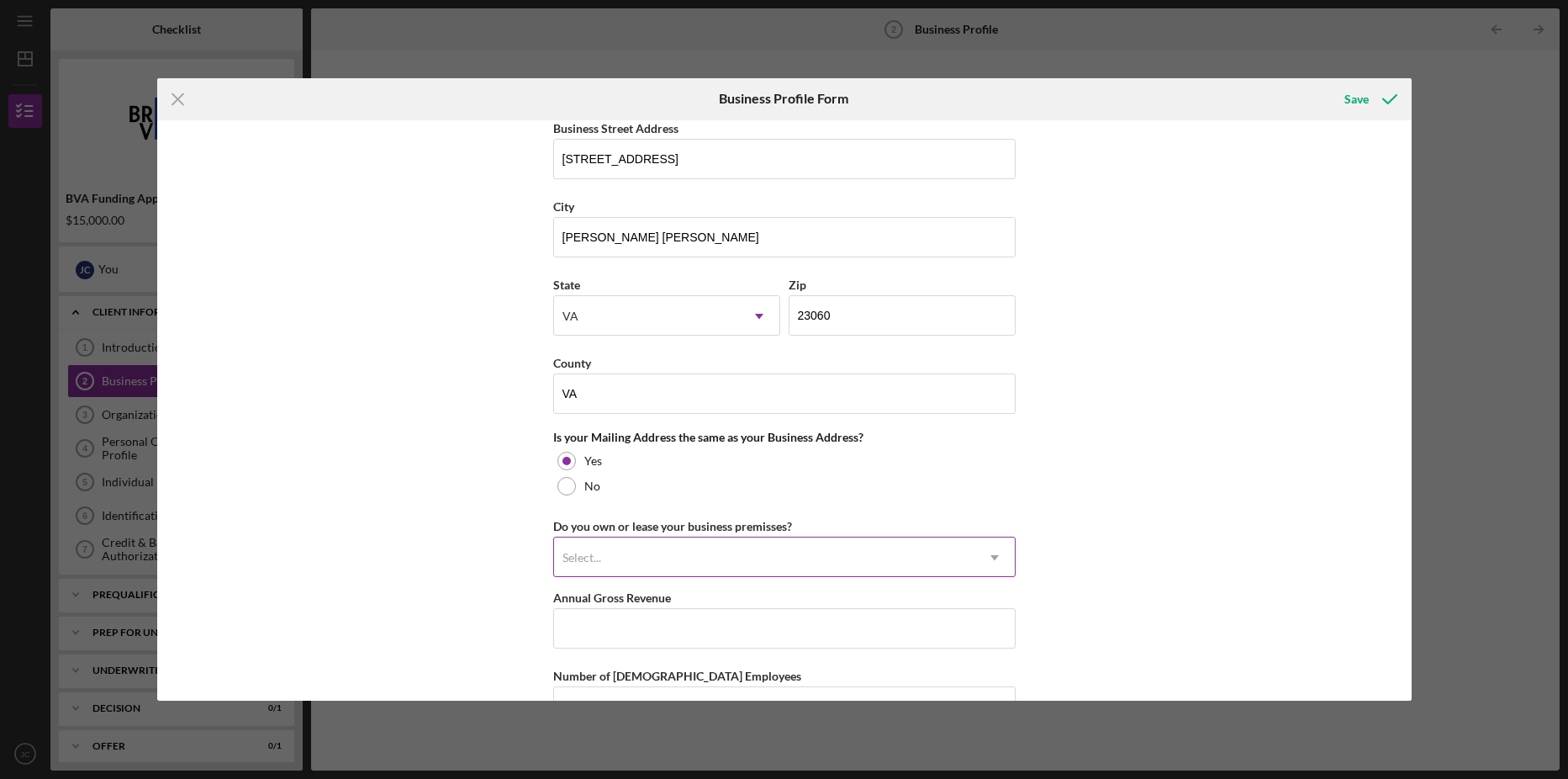
click at [995, 555] on icon "Icon/Dropdown Arrow" at bounding box center [995, 558] width 40 height 40
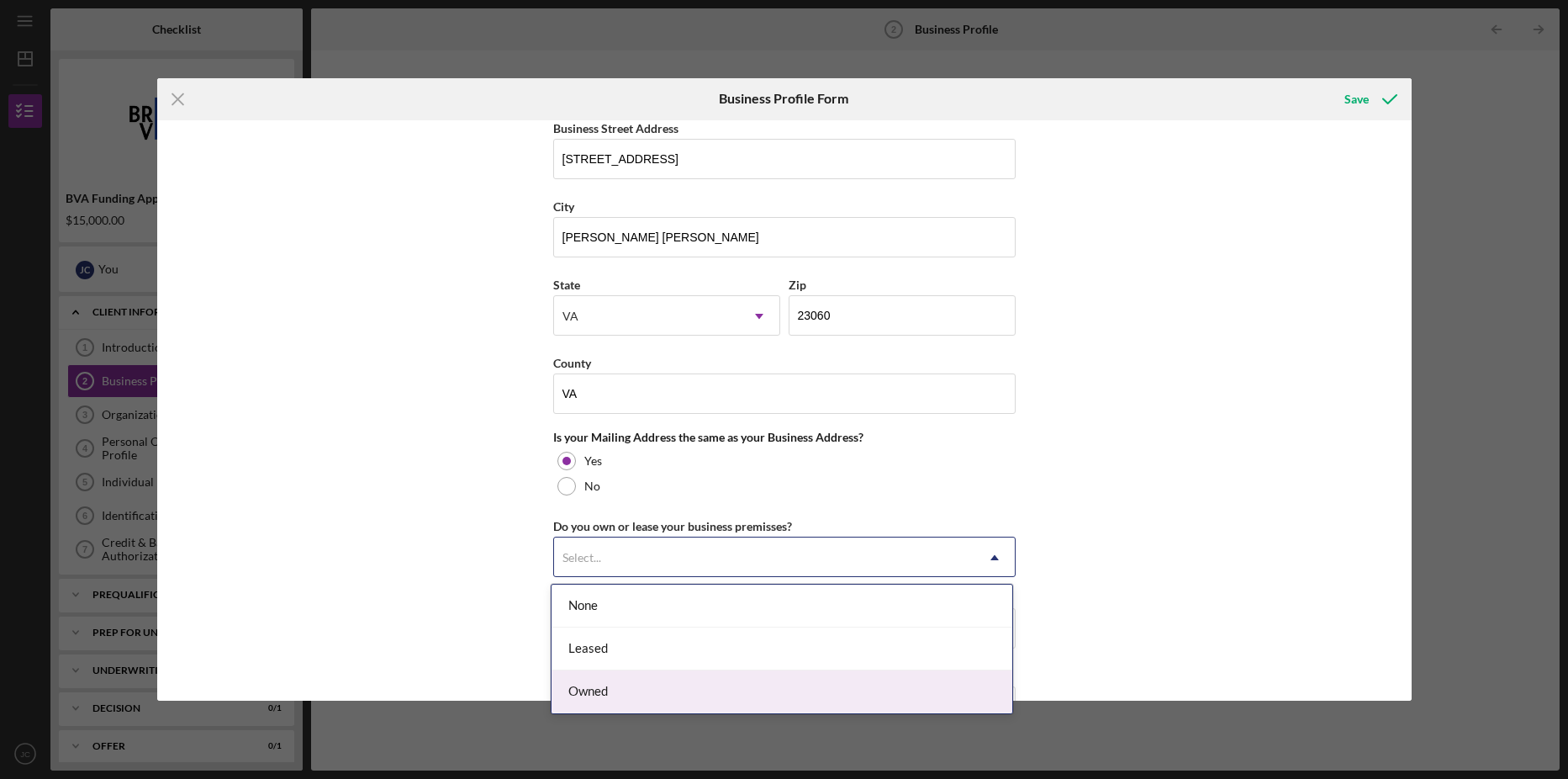
click at [580, 688] on div "Owned" at bounding box center [781, 691] width 461 height 43
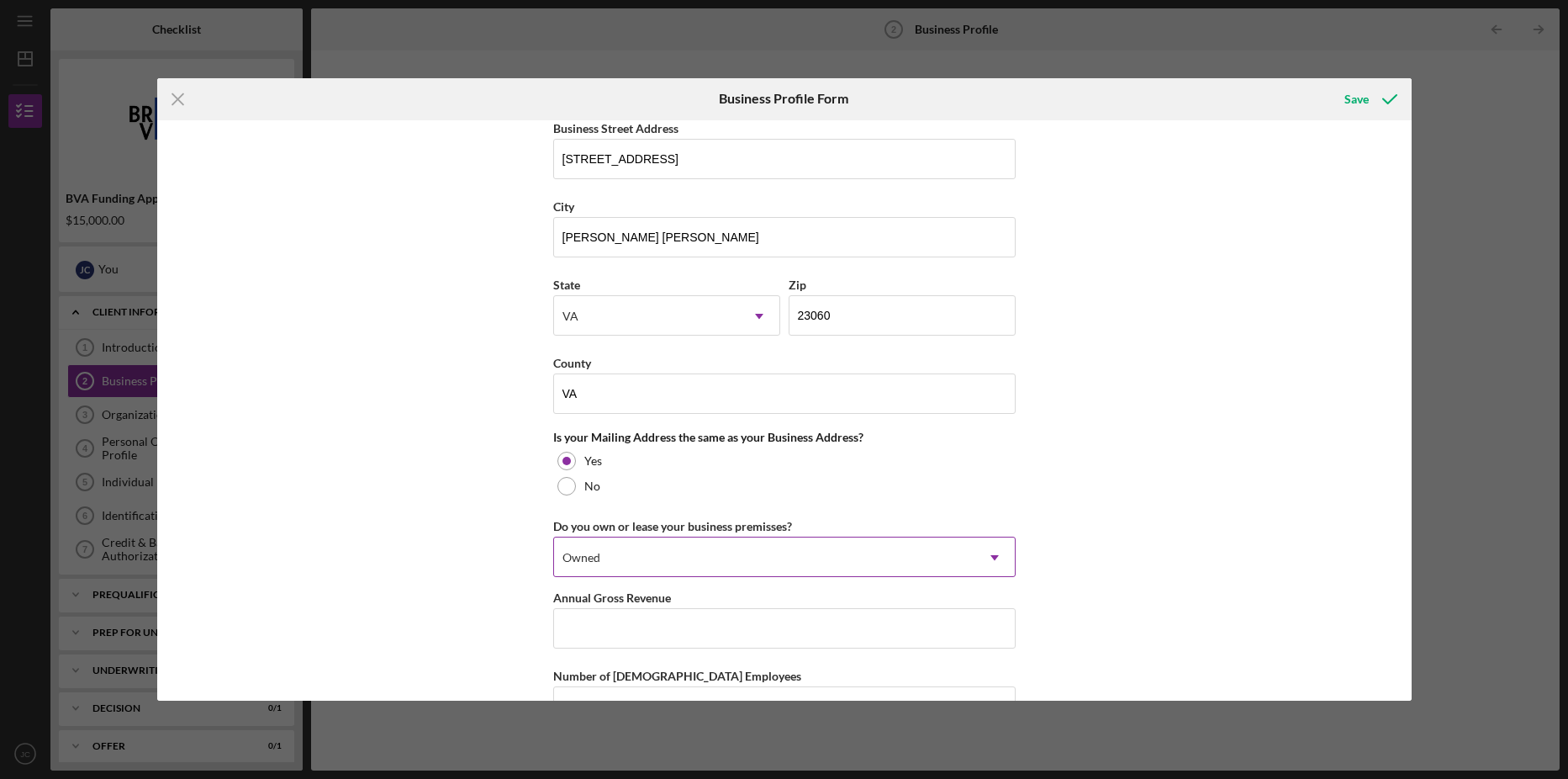
scroll to position [1093, 0]
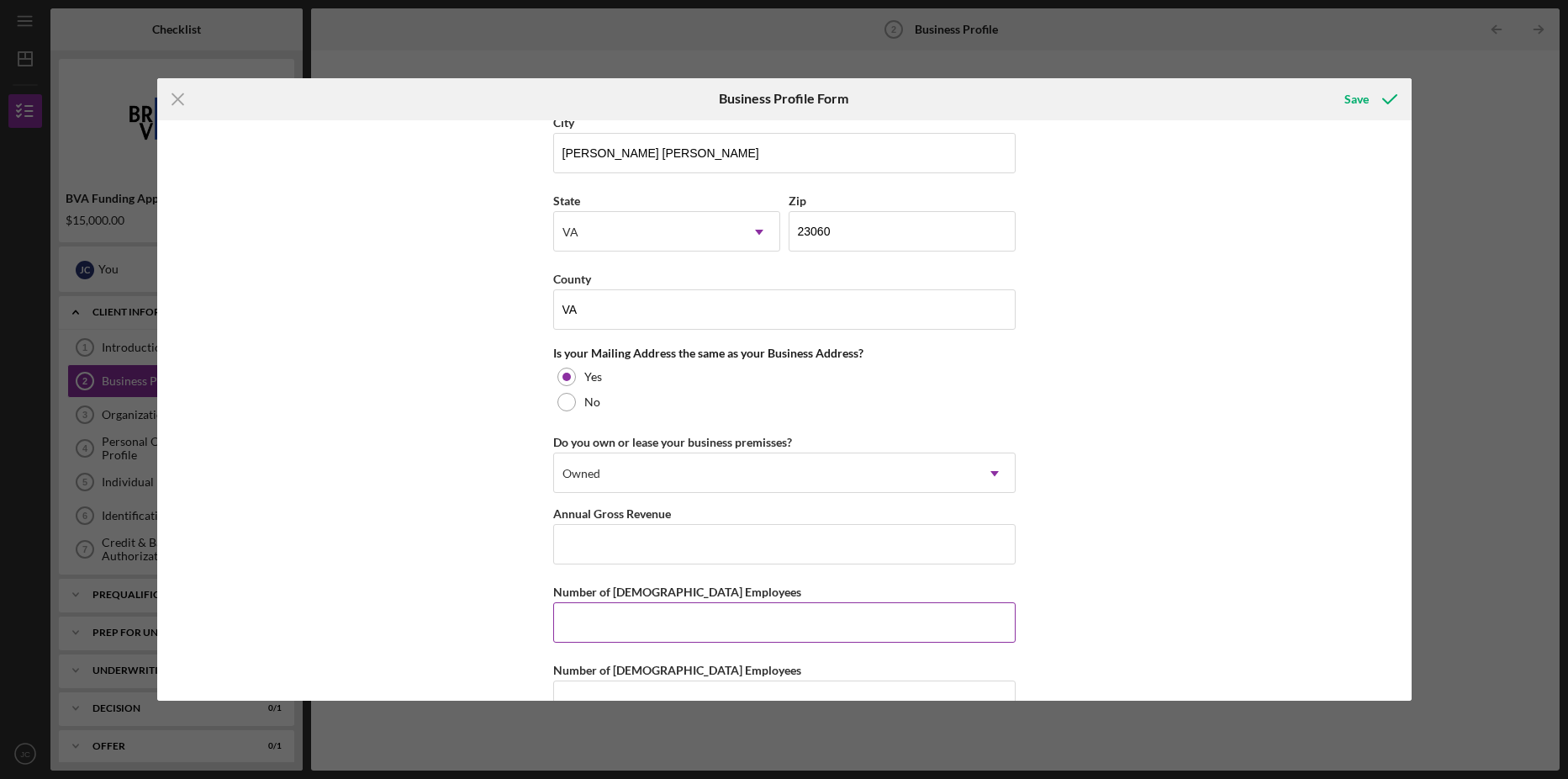
click at [707, 628] on input "Number of [DEMOGRAPHIC_DATA] Employees" at bounding box center [784, 622] width 463 height 40
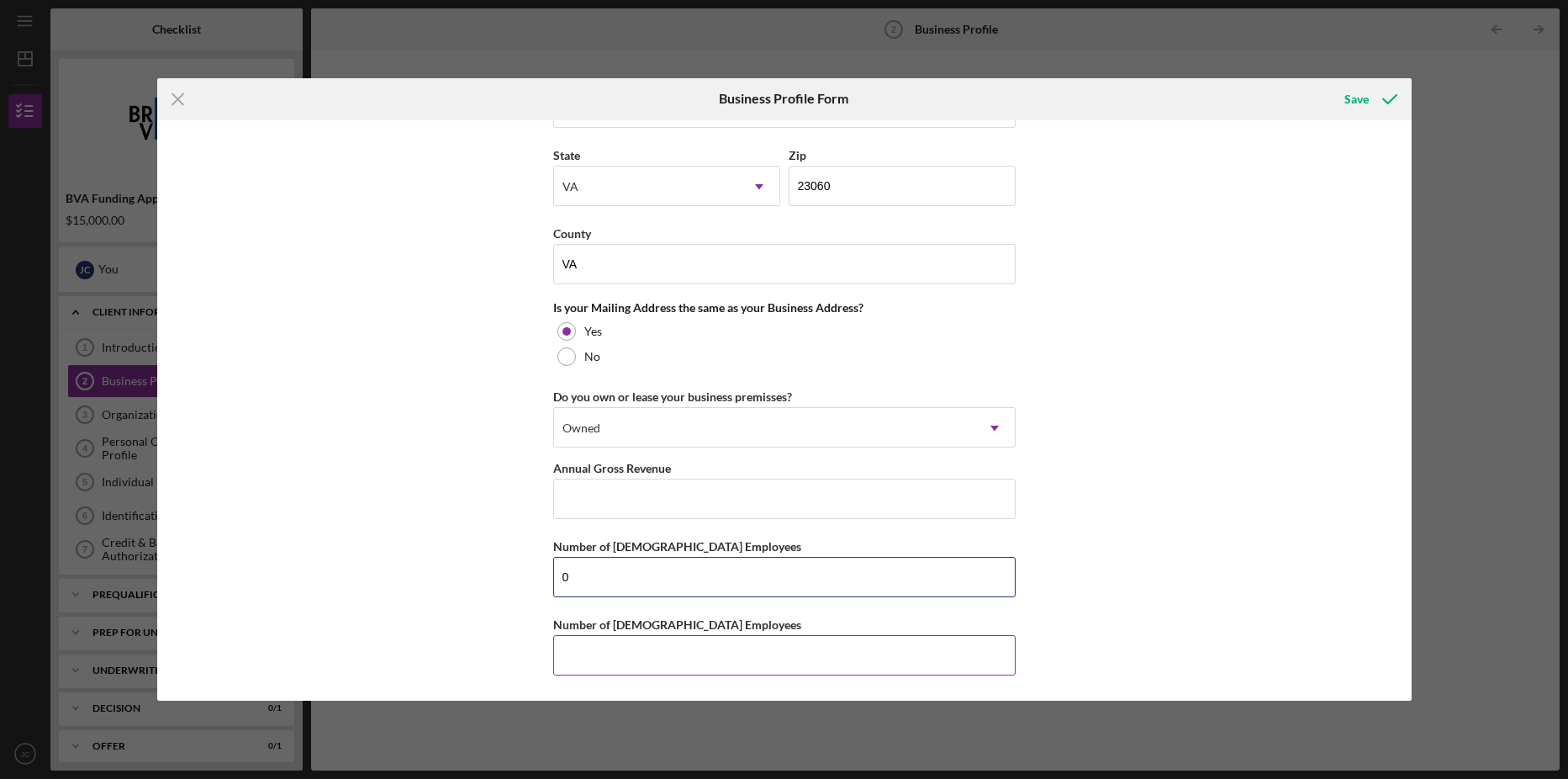
type input "0"
click at [599, 656] on input "Number of [DEMOGRAPHIC_DATA] Employees" at bounding box center [784, 656] width 463 height 40
type input "14"
click at [1360, 98] on div "Save" at bounding box center [1357, 99] width 24 height 33
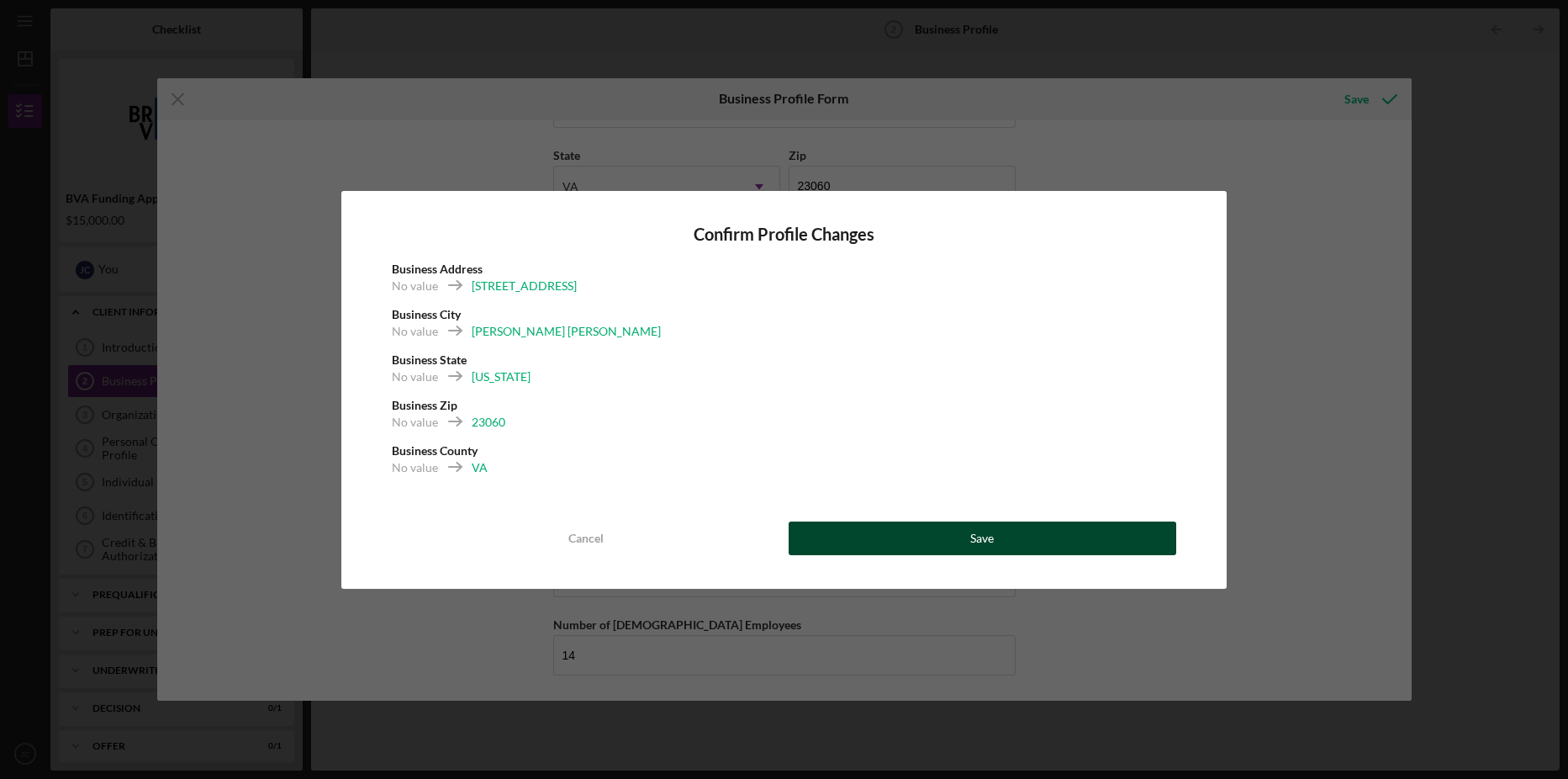
click at [932, 538] on button "Save" at bounding box center [983, 538] width 388 height 33
